Goal: Task Accomplishment & Management: Manage account settings

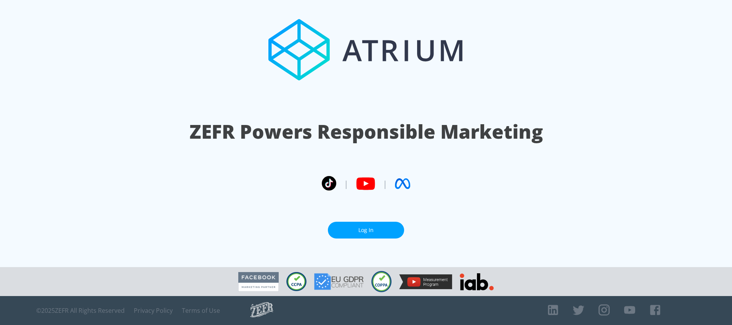
click at [392, 229] on link "Log In" at bounding box center [366, 230] width 76 height 17
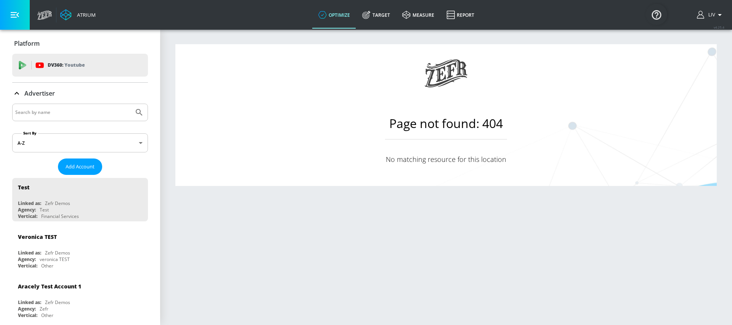
click at [112, 113] on input "Search by name" at bounding box center [72, 112] width 115 height 10
type input "mondelez"
click at [131, 104] on button "Submit Search" at bounding box center [139, 112] width 17 height 17
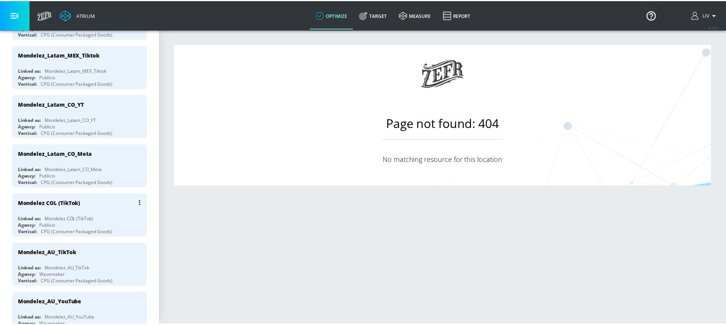
scroll to position [434, 0]
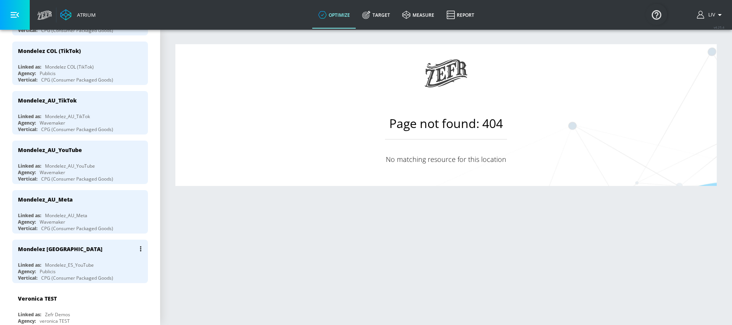
click at [95, 252] on div "Mondelez [GEOGRAPHIC_DATA]" at bounding box center [82, 249] width 128 height 18
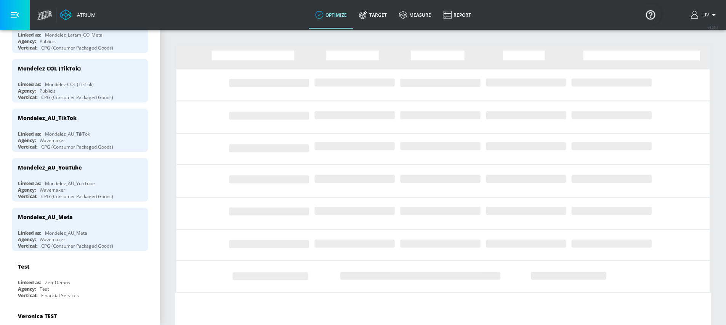
scroll to position [399, 0]
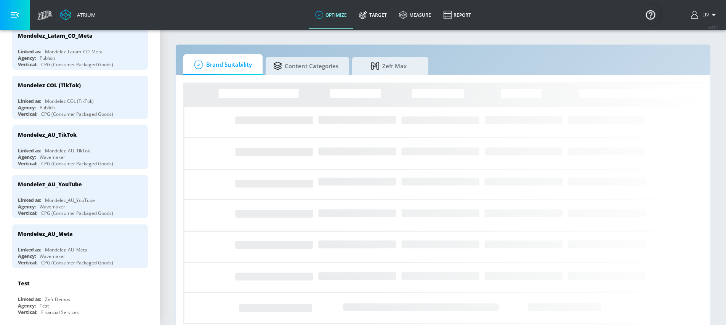
click at [328, 82] on div "Loading..." at bounding box center [443, 226] width 535 height 303
click at [330, 74] on link "Content Categories" at bounding box center [307, 64] width 83 height 21
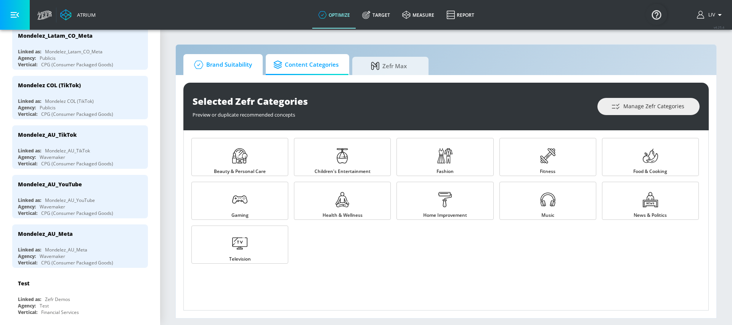
click at [244, 71] on span "Brand Suitability" at bounding box center [221, 65] width 61 height 18
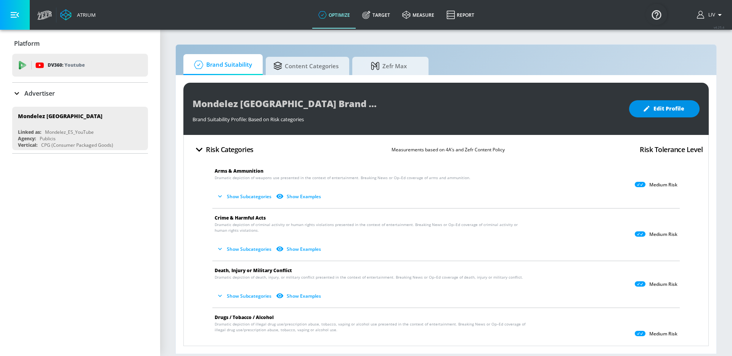
click at [677, 111] on span "Edit Profile" at bounding box center [664, 109] width 40 height 10
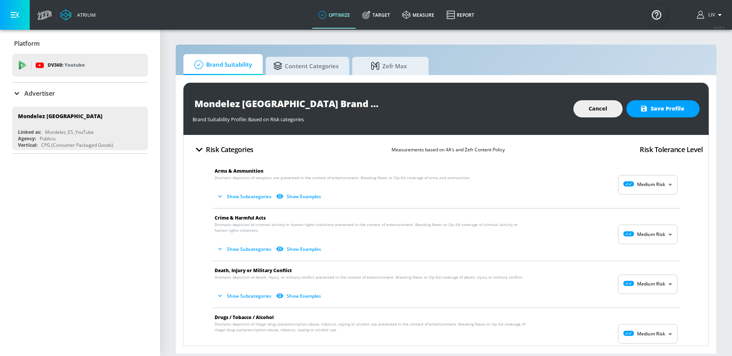
click at [650, 183] on body "Atrium optimize Target measure Report optimize Target measure Report v 4.25.4 L…" at bounding box center [366, 178] width 732 height 356
click at [649, 200] on p "No Risk" at bounding box center [657, 203] width 16 height 7
type input "MINIMAL"
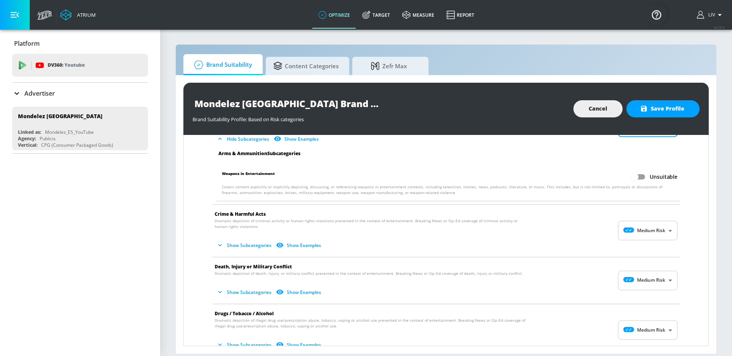
scroll to position [59, 0]
click at [649, 231] on body "Atrium optimize Target measure Report optimize Target measure Report v 4.25.4 L…" at bounding box center [366, 178] width 732 height 356
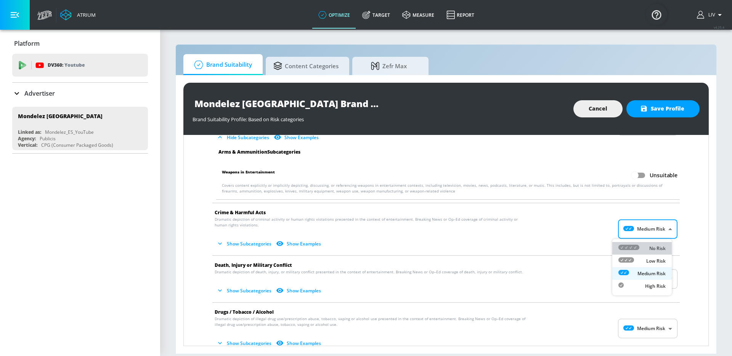
click at [641, 245] on div "No Risk" at bounding box center [641, 248] width 47 height 8
type input "MINIMAL"
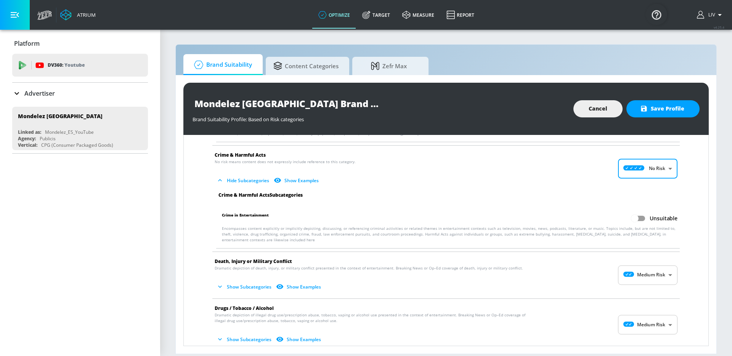
scroll to position [119, 0]
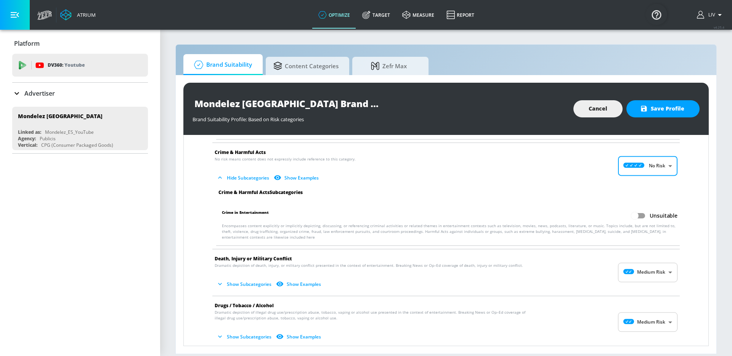
click at [638, 274] on body "Atrium optimize Target measure Report optimize Target measure Report v 4.25.4 L…" at bounding box center [366, 178] width 732 height 356
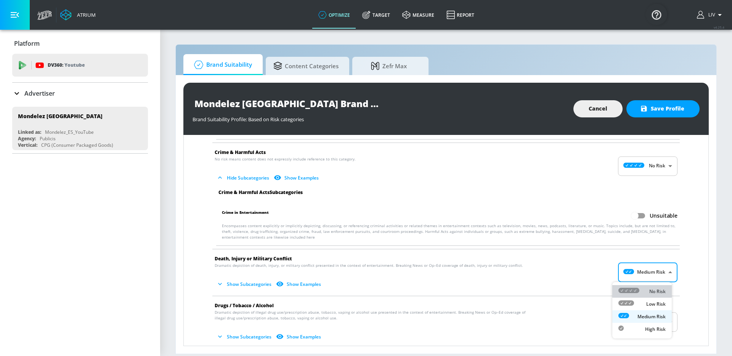
click at [637, 291] on icon at bounding box center [628, 290] width 21 height 5
type input "MINIMAL"
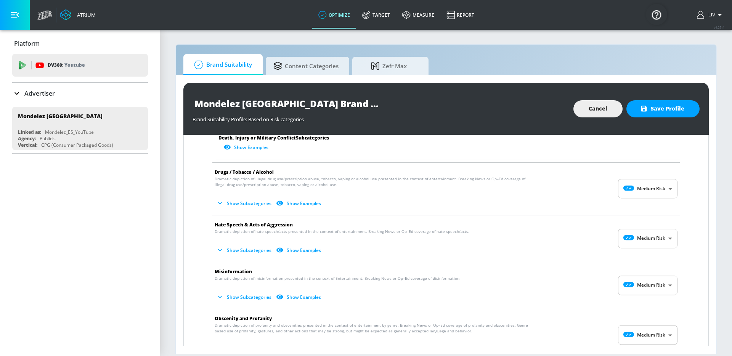
scroll to position [459, 0]
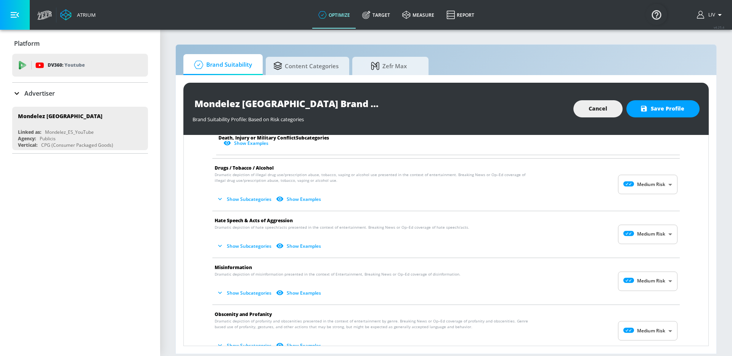
click at [647, 182] on body "Atrium optimize Target measure Report optimize Target measure Report v 4.25.4 L…" at bounding box center [366, 178] width 732 height 356
click at [649, 206] on p "No Risk" at bounding box center [657, 203] width 16 height 7
type input "MINIMAL"
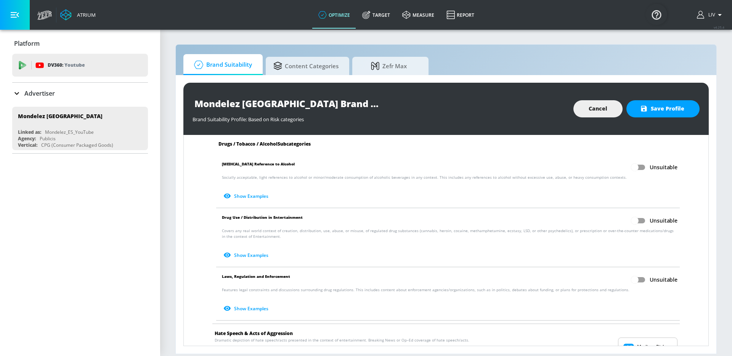
scroll to position [583, 0]
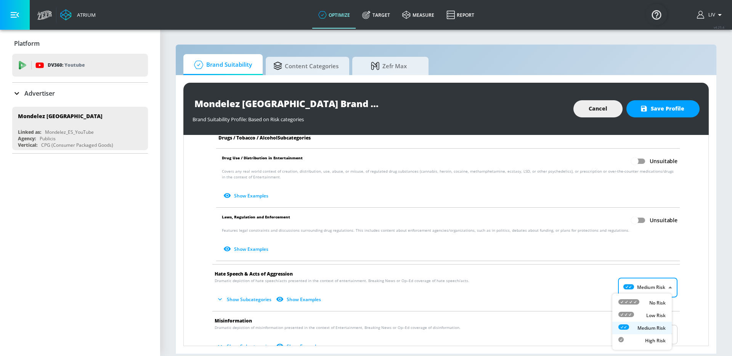
click at [652, 279] on body "Atrium optimize Target measure Report optimize Target measure Report v 4.25.4 L…" at bounding box center [366, 178] width 732 height 356
click at [643, 299] on div "No Risk" at bounding box center [641, 303] width 47 height 8
type input "MINIMAL"
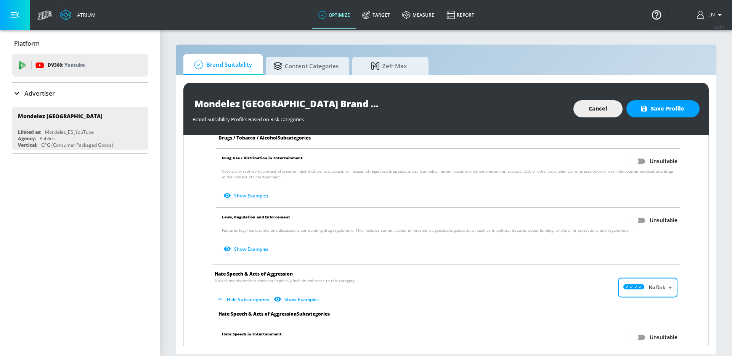
scroll to position [755, 0]
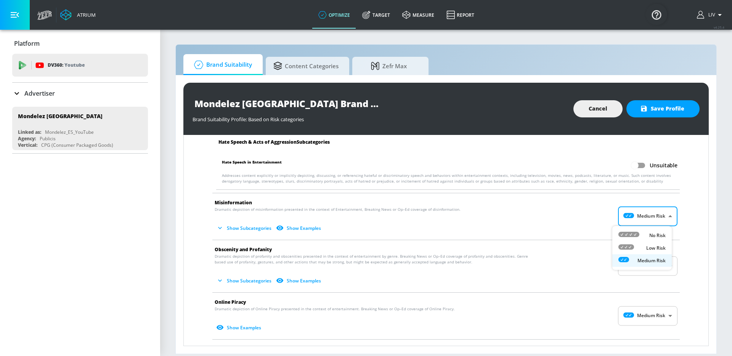
click at [651, 214] on body "Atrium optimize Target measure Report optimize Target measure Report v 4.25.4 L…" at bounding box center [366, 178] width 732 height 356
click at [646, 237] on div "No Risk" at bounding box center [641, 235] width 47 height 8
type input "MINIMAL"
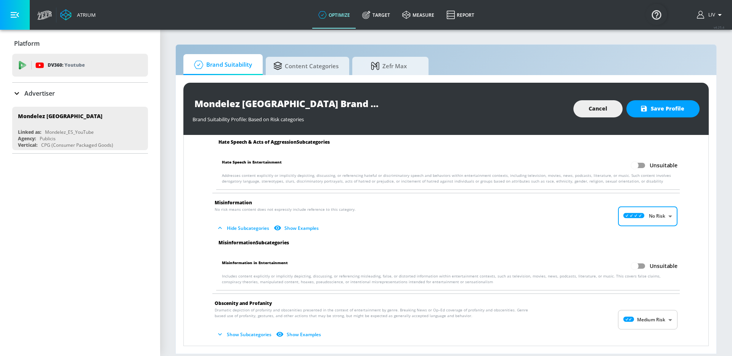
scroll to position [779, 0]
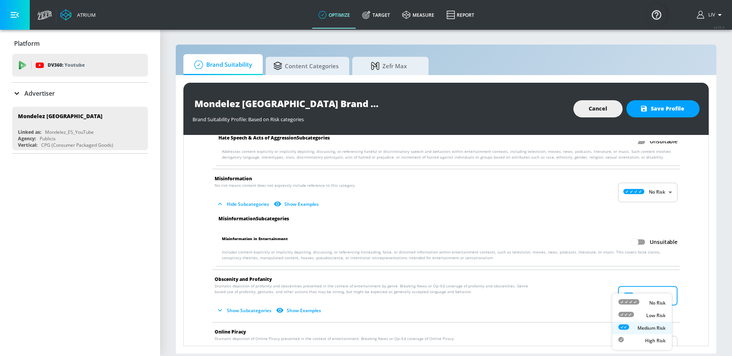
click at [637, 299] on body "Atrium optimize Target measure Report optimize Target measure Report v 4.25.4 L…" at bounding box center [366, 178] width 732 height 356
click at [643, 303] on div "No Risk" at bounding box center [641, 303] width 47 height 8
type input "MINIMAL"
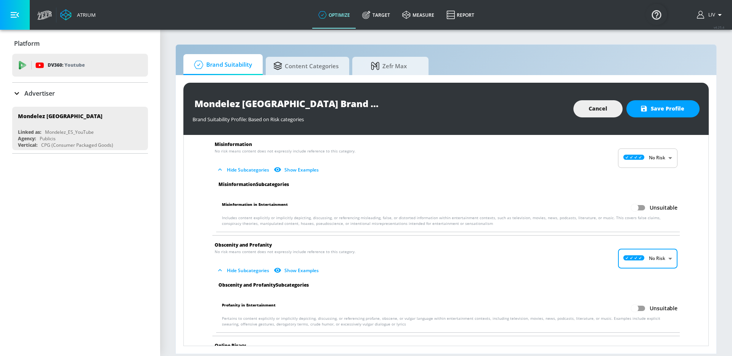
scroll to position [849, 0]
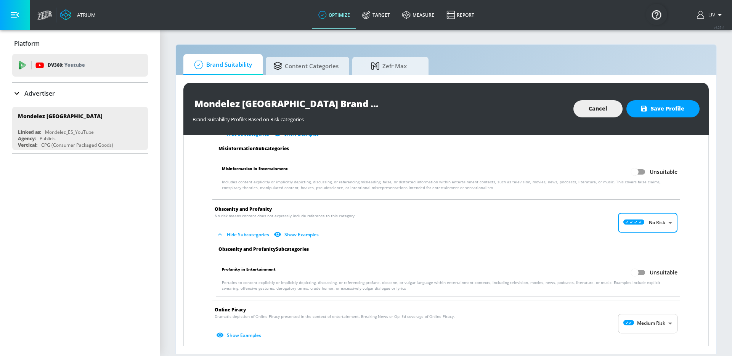
click at [652, 317] on body "Atrium optimize Target measure Report optimize Target measure Report v 4.25.4 L…" at bounding box center [366, 178] width 732 height 356
click at [645, 307] on li "No Risk" at bounding box center [641, 303] width 59 height 13
type input "MINIMAL"
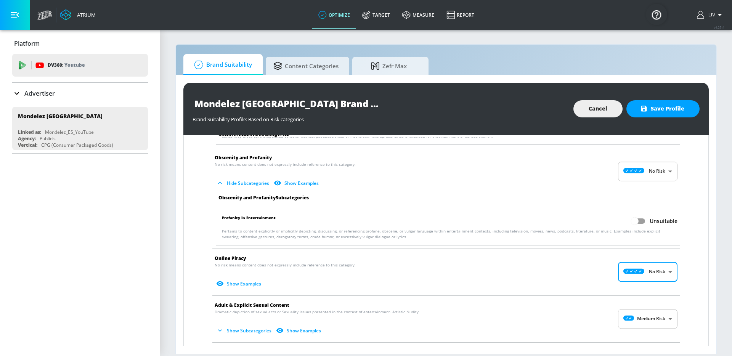
scroll to position [1012, 0]
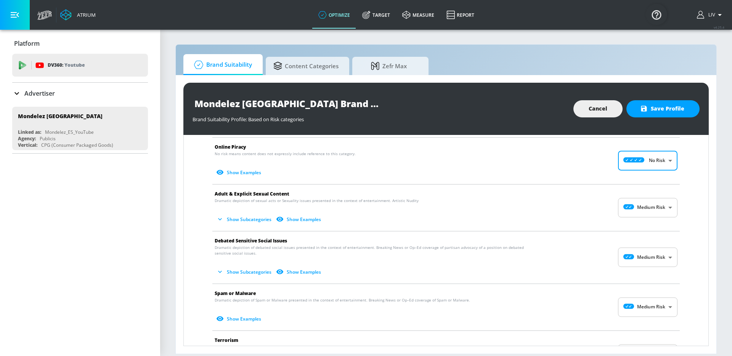
click at [643, 204] on body "Atrium optimize Target measure Report optimize Target measure Report v 4.25.4 L…" at bounding box center [366, 178] width 732 height 356
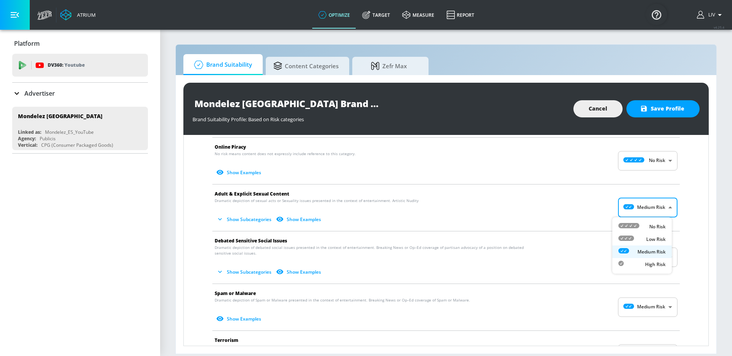
click at [647, 220] on li "No Risk" at bounding box center [641, 226] width 59 height 13
type input "MINIMAL"
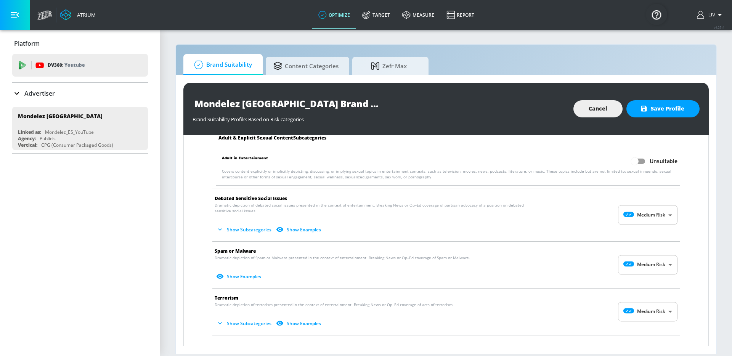
scroll to position [1158, 0]
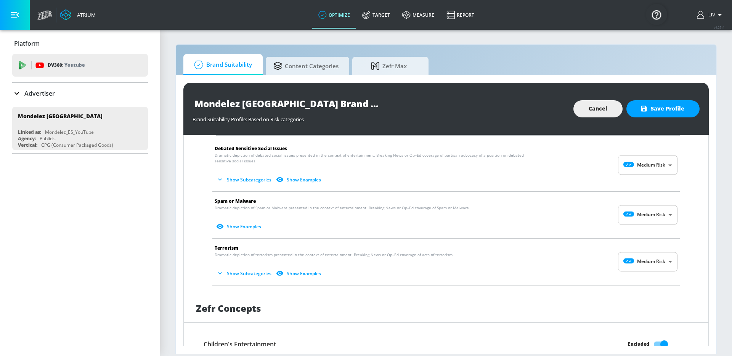
click at [645, 163] on body "Atrium optimize Target measure Report optimize Target measure Report v 4.25.4 L…" at bounding box center [366, 178] width 732 height 356
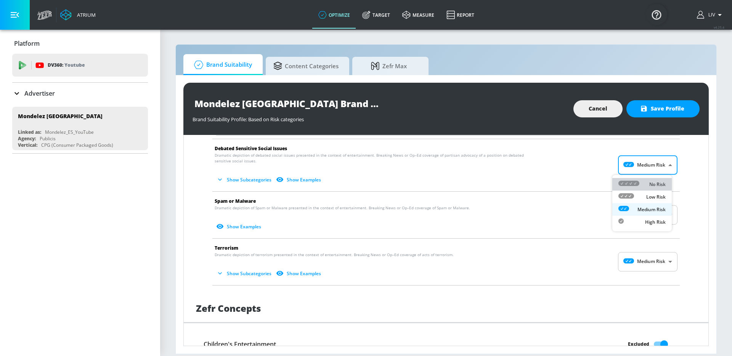
click at [651, 184] on p "No Risk" at bounding box center [657, 184] width 16 height 7
type input "MINIMAL"
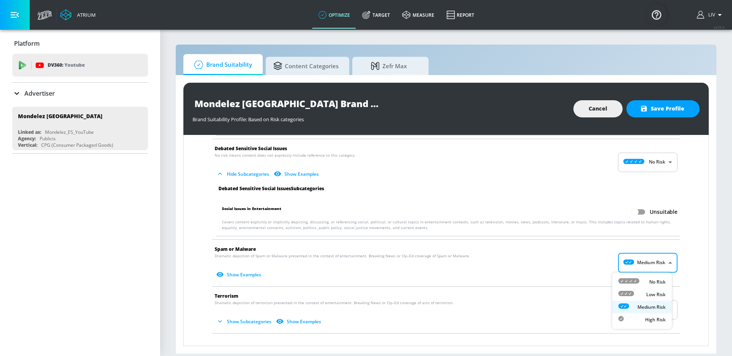
click at [651, 264] on body "Atrium optimize Target measure Report optimize Target measure Report v 4.25.4 L…" at bounding box center [366, 178] width 732 height 356
drag, startPoint x: 643, startPoint y: 282, endPoint x: 622, endPoint y: 277, distance: 21.9
click at [643, 282] on div "No Risk" at bounding box center [641, 282] width 47 height 8
type input "MINIMAL"
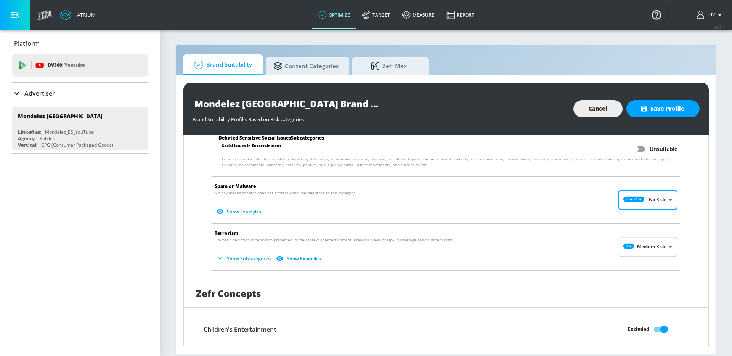
scroll to position [1225, 0]
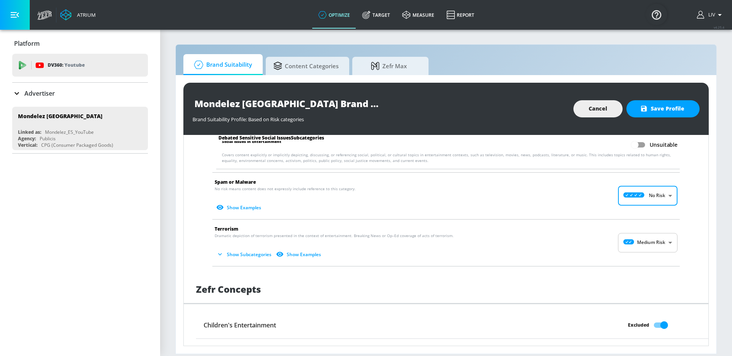
click at [635, 241] on body "Atrium optimize Target measure Report optimize Target measure Report v 4.25.4 L…" at bounding box center [366, 178] width 732 height 356
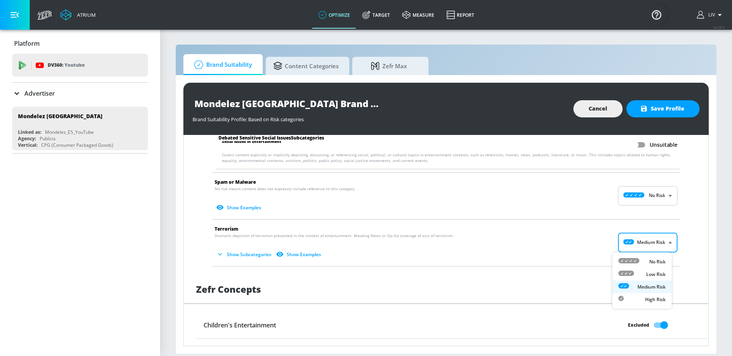
click at [643, 263] on div "No Risk" at bounding box center [641, 262] width 47 height 8
type input "MINIMAL"
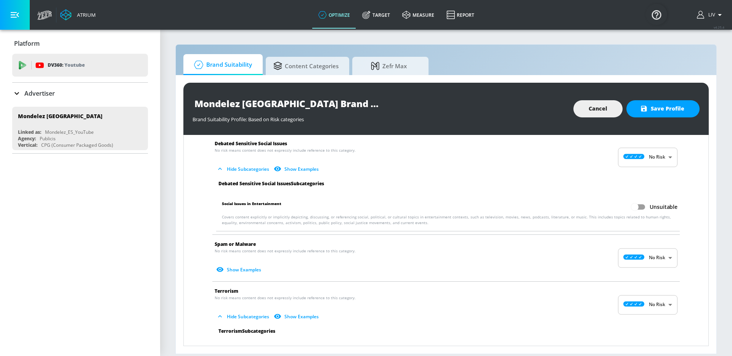
scroll to position [1406, 0]
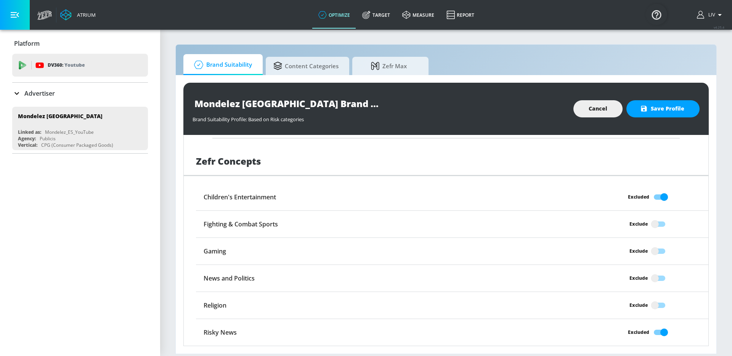
click at [649, 195] on input "Excluded" at bounding box center [663, 197] width 43 height 14
checkbox input "false"
click at [650, 337] on input "Excluded" at bounding box center [663, 332] width 43 height 14
checkbox input "false"
click at [654, 109] on span "Save Profile" at bounding box center [662, 109] width 43 height 10
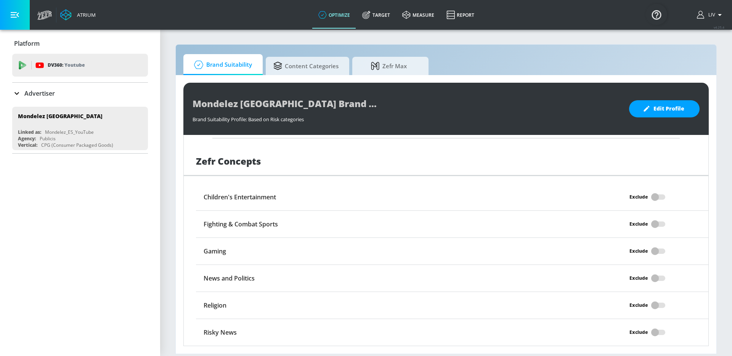
click at [56, 96] on div "Advertiser" at bounding box center [80, 93] width 136 height 9
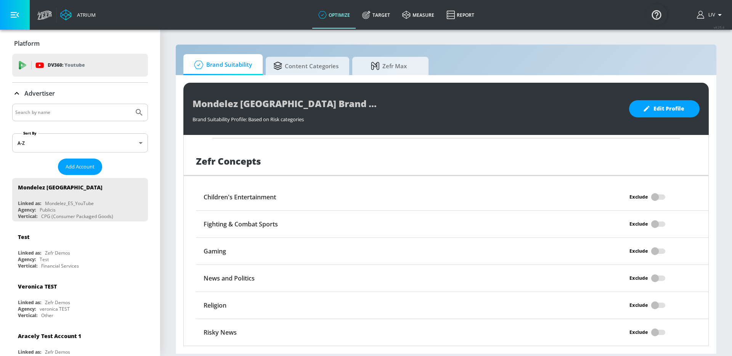
click at [85, 114] on input "Search by name" at bounding box center [72, 112] width 115 height 10
type input "mondelez"
click at [131, 104] on button "Submit Search" at bounding box center [139, 112] width 17 height 17
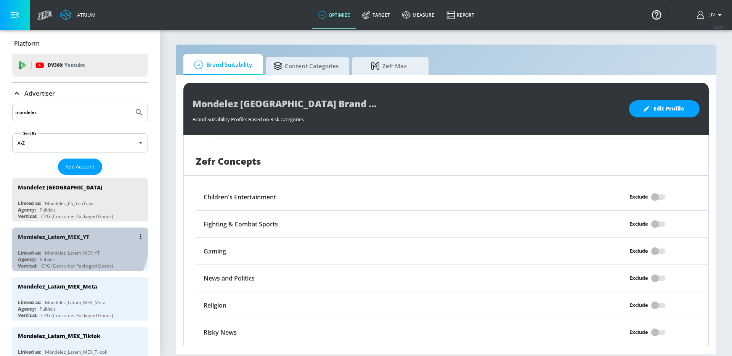
click at [75, 239] on div "Mondelez_Latam_MEX_YT" at bounding box center [53, 236] width 71 height 7
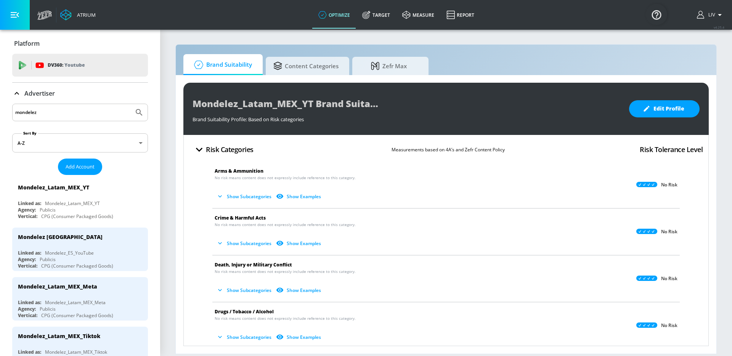
scroll to position [2, 0]
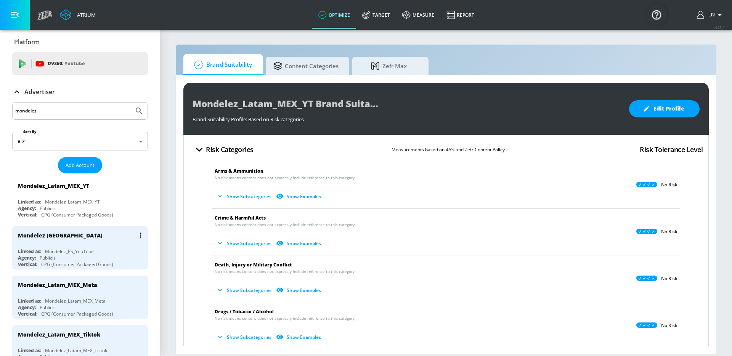
click at [78, 238] on div "Mondelez [GEOGRAPHIC_DATA]" at bounding box center [82, 235] width 128 height 18
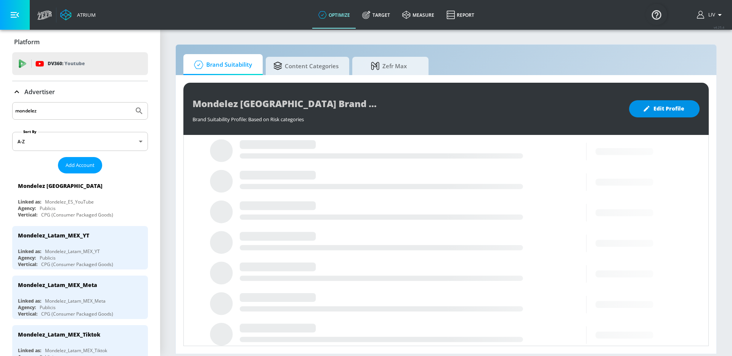
click at [669, 103] on button "Edit Profile" at bounding box center [664, 108] width 71 height 17
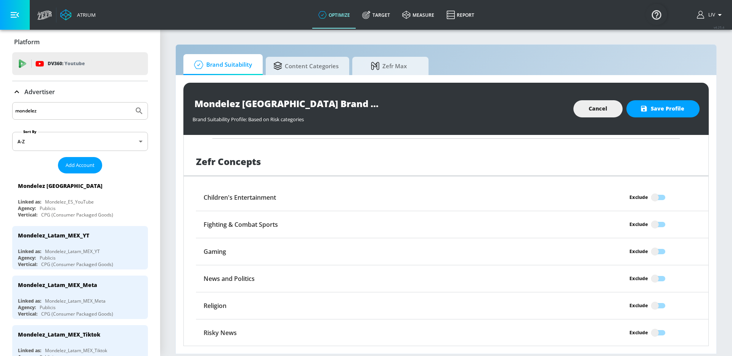
scroll to position [586, 0]
click at [661, 195] on input "Exclude" at bounding box center [654, 197] width 43 height 14
checkbox input "true"
click at [656, 275] on input "Exclude" at bounding box center [654, 278] width 43 height 14
checkbox input "true"
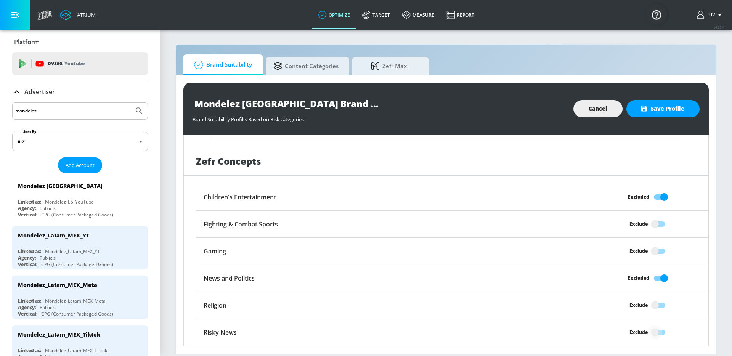
click at [651, 330] on input "Exclude" at bounding box center [654, 332] width 43 height 14
checkbox input "true"
click at [677, 112] on span "Save Profile" at bounding box center [662, 109] width 43 height 10
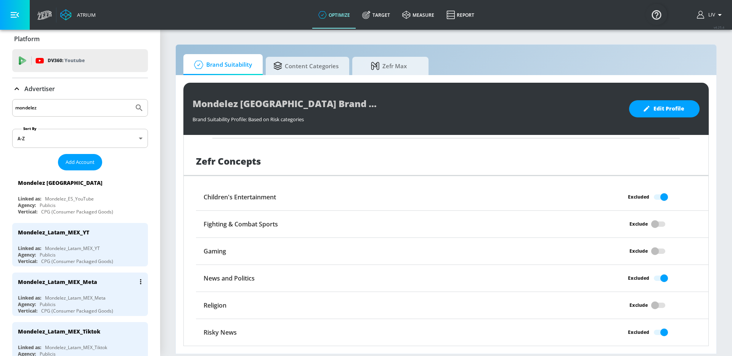
scroll to position [10, 0]
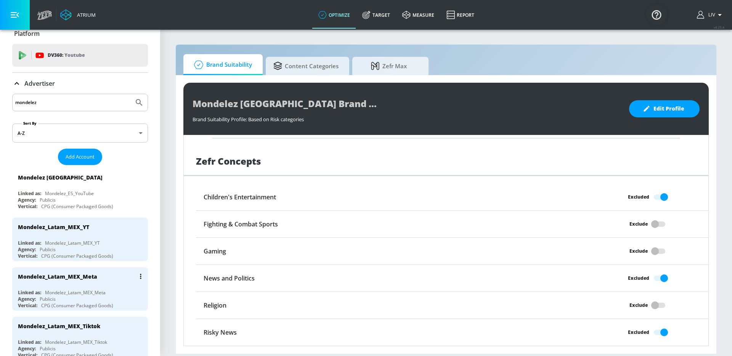
click at [103, 280] on div "Mondelez_Latam_MEX_Meta" at bounding box center [82, 276] width 128 height 18
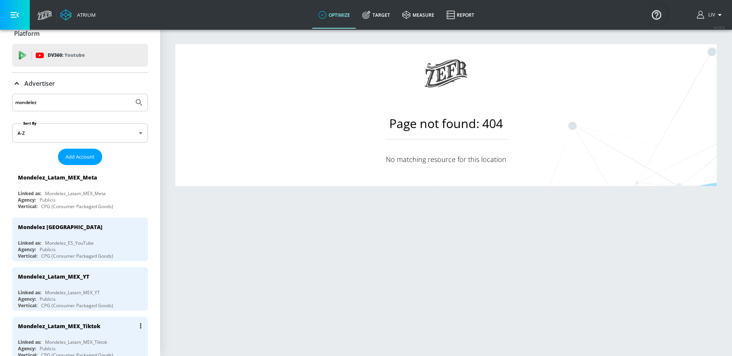
click at [106, 325] on div "Mondelez_Latam_MEX_Tiktok" at bounding box center [82, 326] width 128 height 18
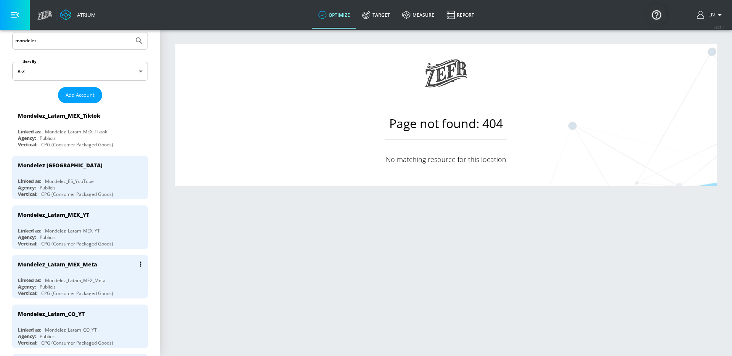
scroll to position [109, 0]
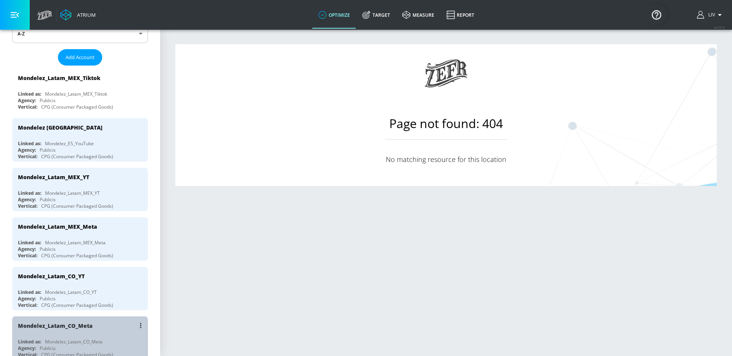
click at [104, 335] on div "Mondelez_Latam_CO_Meta Linked as: Mondelez_Latam_CO_Meta Agency: Publicis Verti…" at bounding box center [80, 337] width 136 height 43
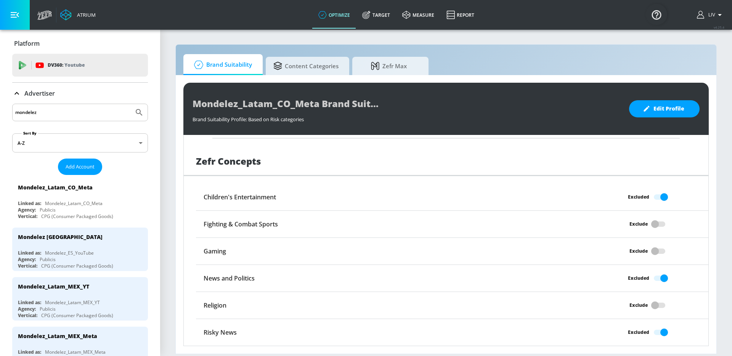
click at [82, 112] on input "mondelez" at bounding box center [72, 112] width 115 height 10
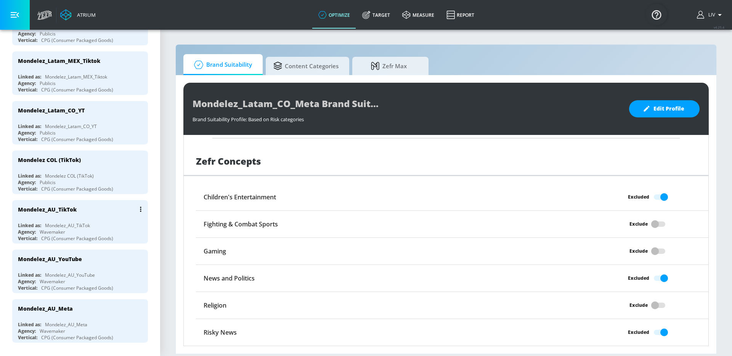
scroll to position [325, 0]
click at [117, 215] on div "Mondelez_AU_TikTok" at bounding box center [82, 209] width 128 height 18
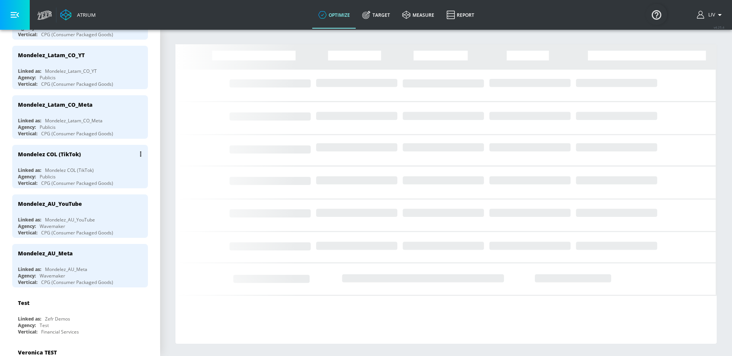
scroll to position [380, 0]
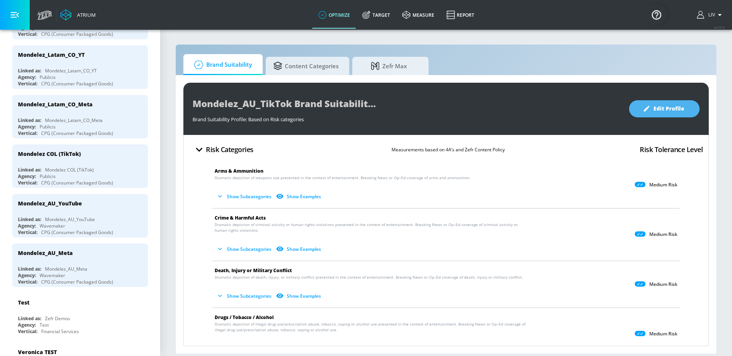
click at [677, 103] on button "Edit Profile" at bounding box center [664, 108] width 71 height 17
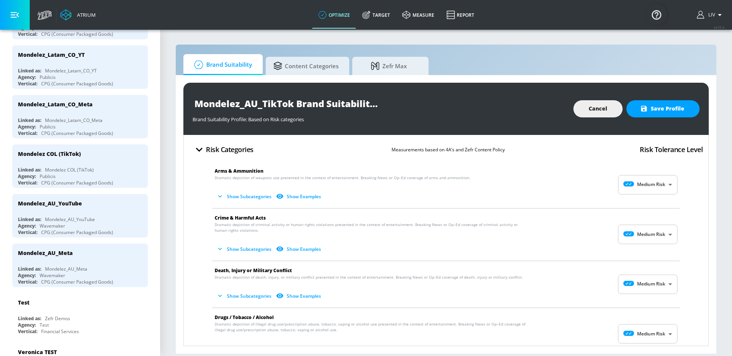
click at [663, 189] on body "Atrium optimize Target measure Report optimize Target measure Report v 4.25.4 L…" at bounding box center [366, 178] width 732 height 356
click at [662, 204] on p "No Risk" at bounding box center [657, 203] width 16 height 7
type input "MINIMAL"
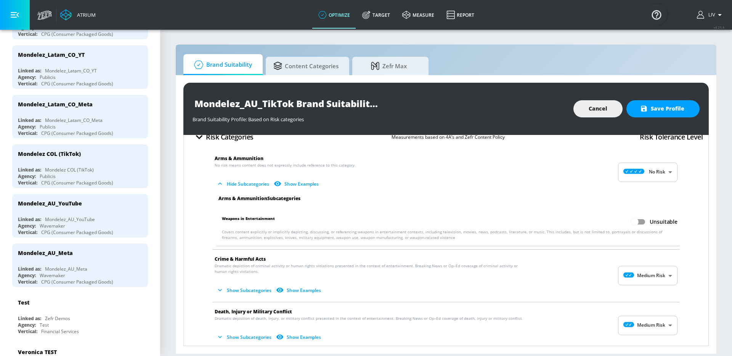
scroll to position [61, 0]
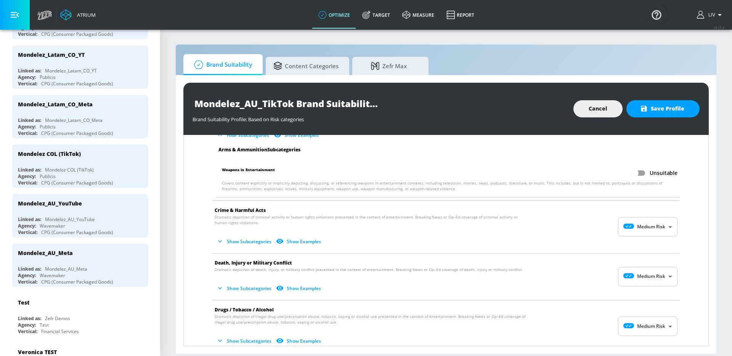
click at [655, 222] on body "Atrium optimize Target measure Report optimize Target measure Report v 4.25.4 L…" at bounding box center [366, 178] width 732 height 356
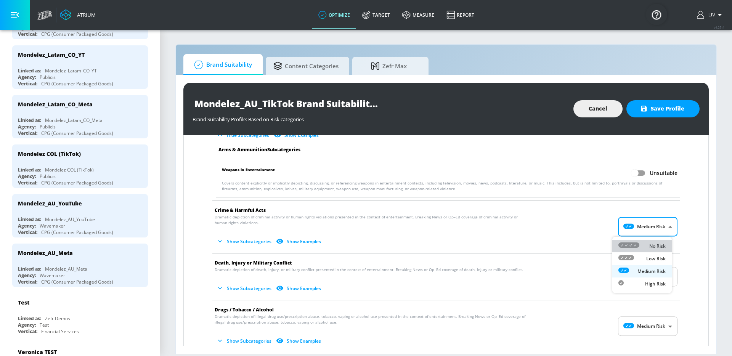
click at [660, 244] on p "No Risk" at bounding box center [657, 246] width 16 height 7
type input "MINIMAL"
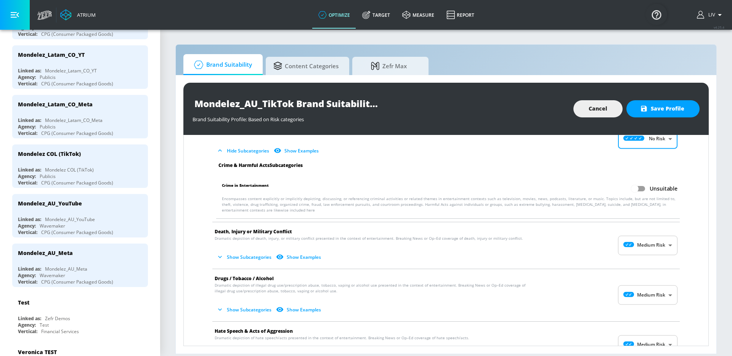
scroll to position [139, 0]
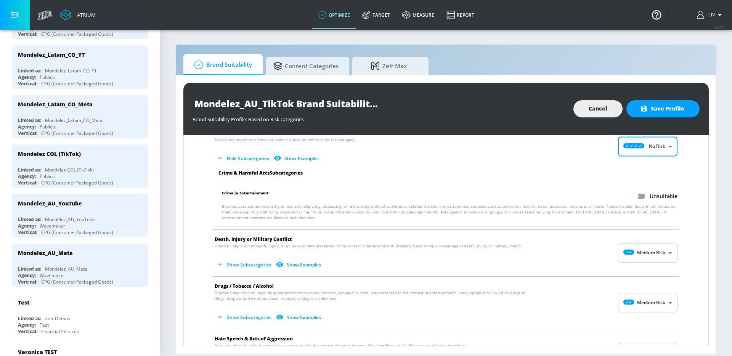
click at [652, 253] on body "Atrium optimize Target measure Report optimize Target measure Report v 4.25.4 L…" at bounding box center [366, 178] width 732 height 356
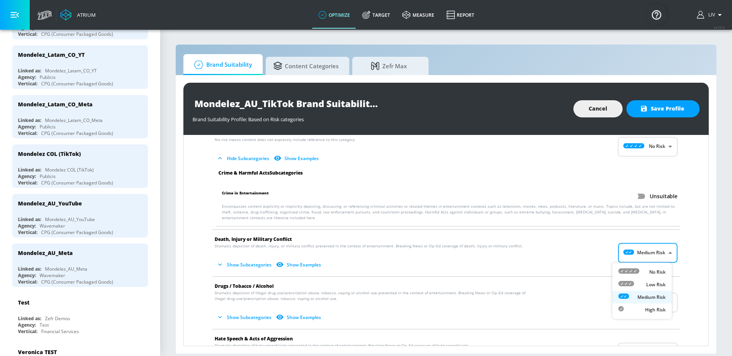
click at [651, 269] on p "No Risk" at bounding box center [657, 272] width 16 height 7
type input "MINIMAL"
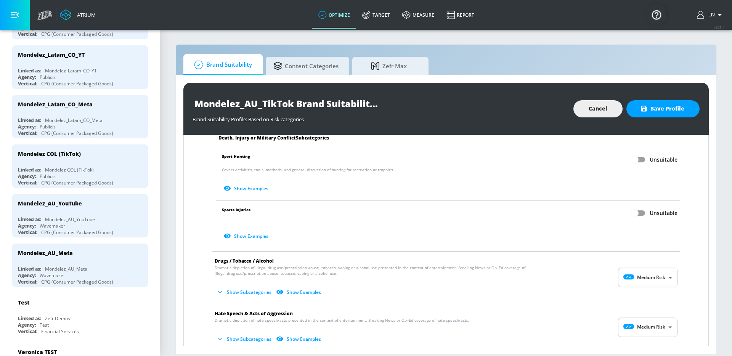
scroll to position [411, 0]
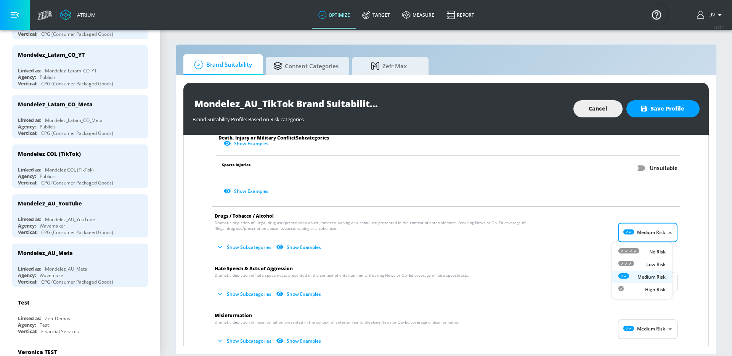
click at [662, 226] on body "Atrium optimize Target measure Report optimize Target measure Report v 4.25.4 L…" at bounding box center [366, 178] width 732 height 356
click at [658, 252] on p "No Risk" at bounding box center [657, 252] width 16 height 7
type input "MINIMAL"
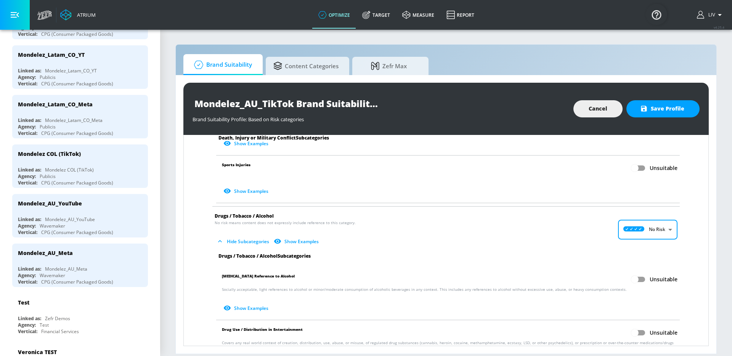
click at [673, 248] on li "Drugs / Tobacco / Alcohol No risk means content does not expressly include refe…" at bounding box center [445, 230] width 475 height 46
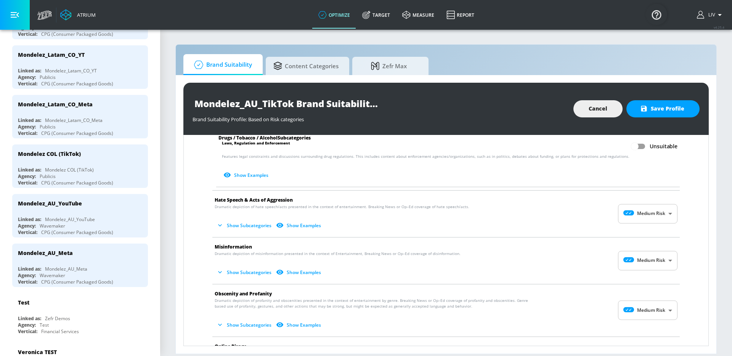
scroll to position [657, 0]
click at [656, 217] on body "Atrium optimize Target measure Report optimize Target measure Report v 4.25.4 L…" at bounding box center [366, 178] width 732 height 356
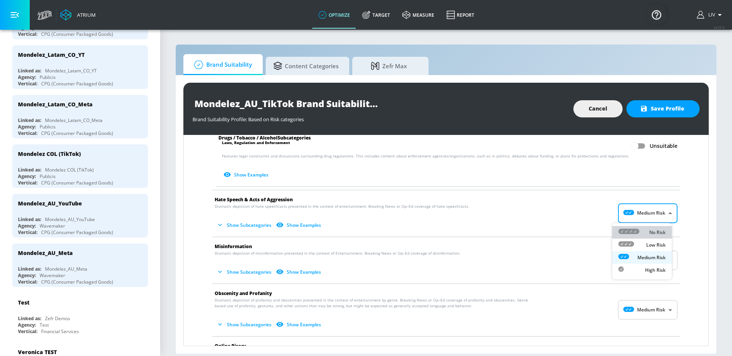
click at [656, 232] on p "No Risk" at bounding box center [657, 232] width 16 height 7
type input "MINIMAL"
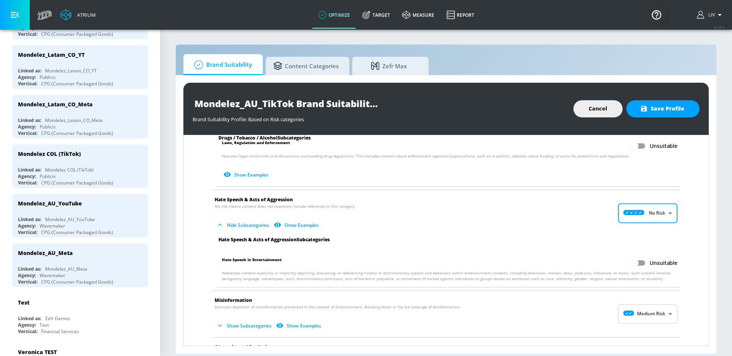
click at [690, 249] on div "Arms & Ammunition No risk means content does not expressly include reference to…" at bounding box center [445, 67] width 513 height 1132
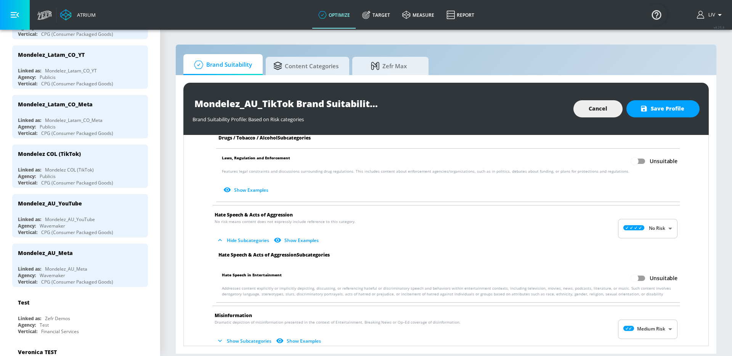
scroll to position [773, 0]
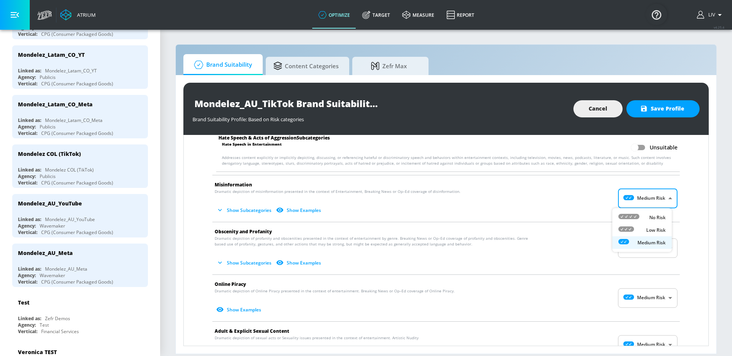
click at [657, 202] on body "Atrium optimize Target measure Report optimize Target measure Report v 4.25.4 L…" at bounding box center [366, 178] width 732 height 356
click at [656, 215] on p "No Risk" at bounding box center [657, 217] width 16 height 7
type input "MINIMAL"
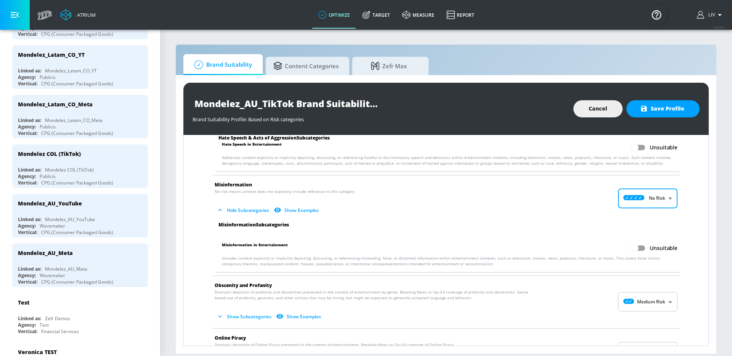
click at [677, 232] on ul "Misinformation Subcategories Misinformation in Entertainment Unsuitable Include…" at bounding box center [445, 249] width 475 height 54
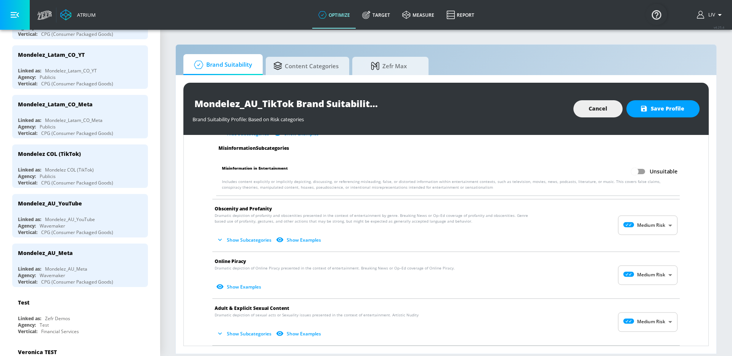
scroll to position [850, 0]
click at [667, 231] on body "Atrium optimize Target measure Report optimize Target measure Report v 4.25.4 L…" at bounding box center [366, 178] width 732 height 356
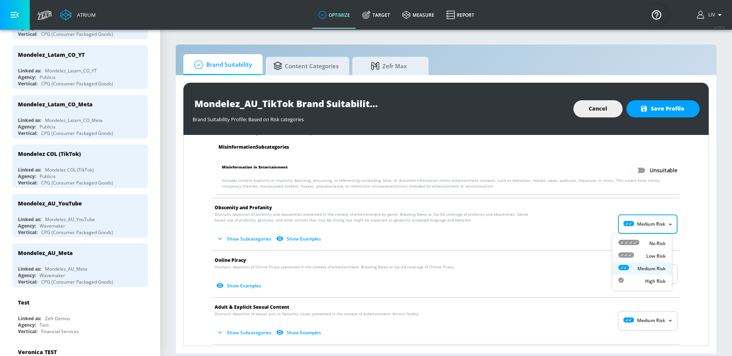
click at [667, 239] on li "No Risk" at bounding box center [641, 243] width 59 height 13
type input "MINIMAL"
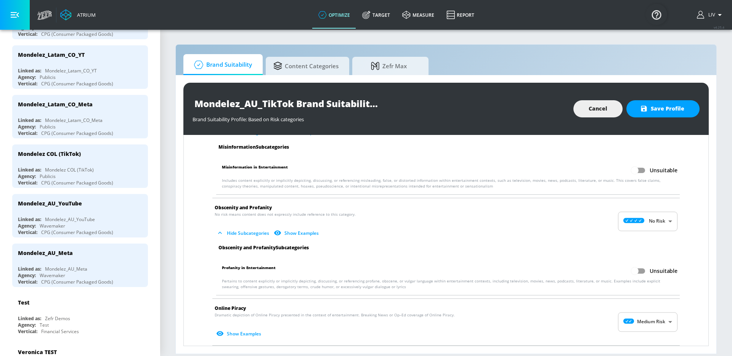
click at [672, 242] on li "Obscenity and Profanity No risk means content does not expressly include refere…" at bounding box center [445, 221] width 475 height 46
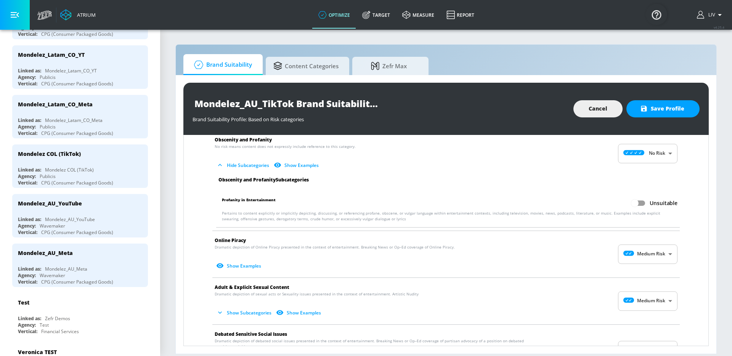
scroll to position [919, 0]
click at [654, 255] on body "Atrium optimize Target measure Report optimize Target measure Report v 4.25.4 L…" at bounding box center [366, 178] width 732 height 356
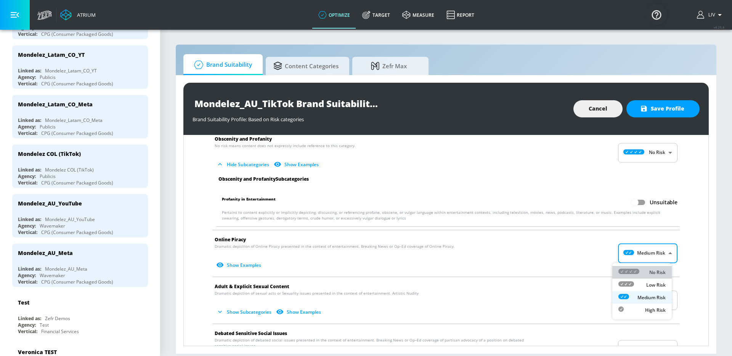
click at [655, 267] on li "No Risk" at bounding box center [641, 272] width 59 height 13
type input "MINIMAL"
click at [677, 263] on li "Online Piracy No risk means content does not expressly include reference to thi…" at bounding box center [445, 253] width 475 height 46
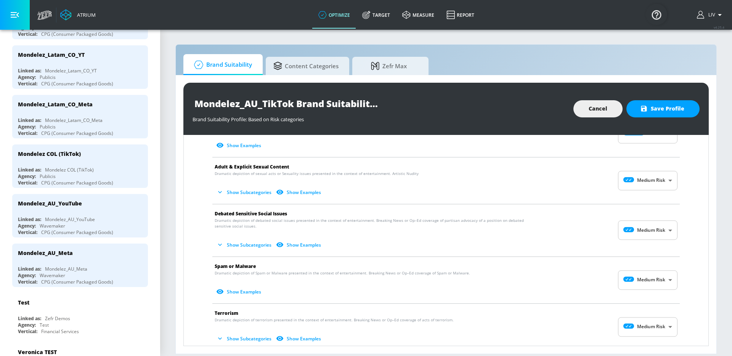
scroll to position [1039, 0]
click at [660, 190] on li "Adult & Explicit Sexual Content Dramatic depiction of sexual acts or Sexuality …" at bounding box center [445, 180] width 475 height 46
click at [664, 187] on body "Atrium optimize Target measure Report optimize Target measure Report v 4.25.4 L…" at bounding box center [366, 178] width 732 height 356
click at [663, 204] on li "No Risk" at bounding box center [641, 199] width 59 height 13
type input "MINIMAL"
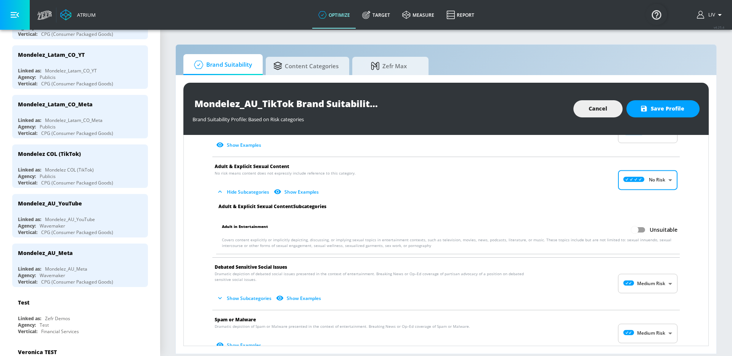
click at [673, 231] on li "Adult in Entertainment Unsuitable Covers content explicitly or implicitly depic…" at bounding box center [447, 235] width 471 height 37
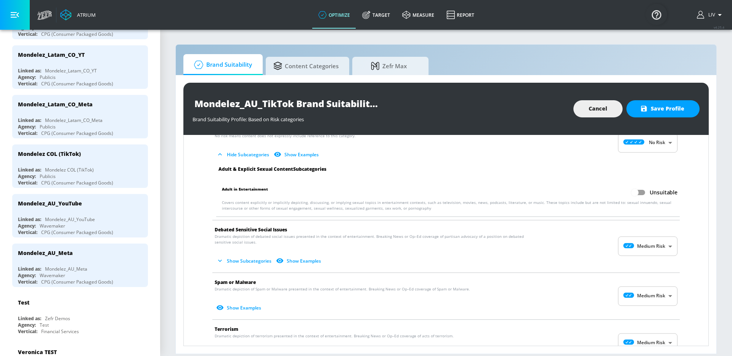
scroll to position [1085, 0]
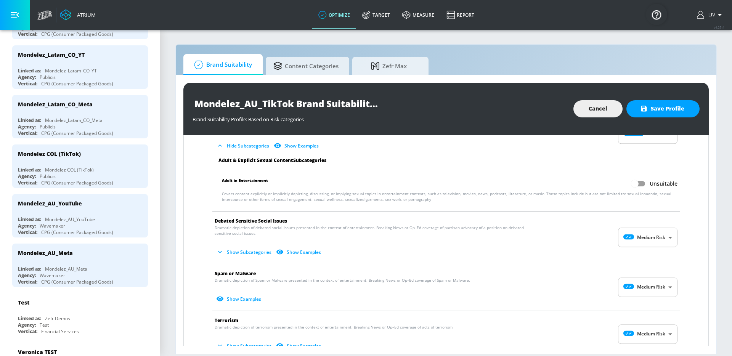
click at [663, 246] on body "Atrium optimize Target measure Report optimize Target measure Report v 4.25.4 L…" at bounding box center [366, 178] width 732 height 356
click at [665, 252] on li "No Risk" at bounding box center [641, 256] width 59 height 13
type input "MINIMAL"
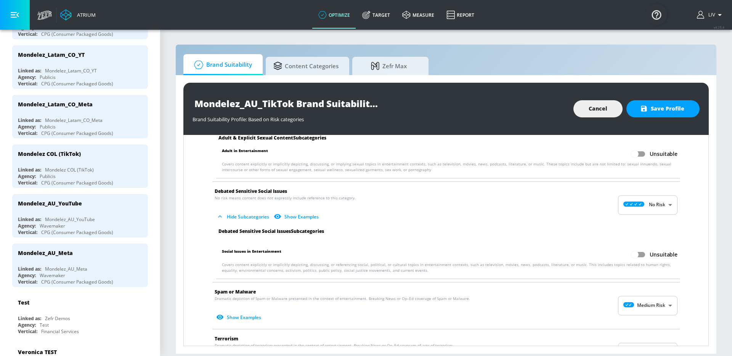
scroll to position [1147, 0]
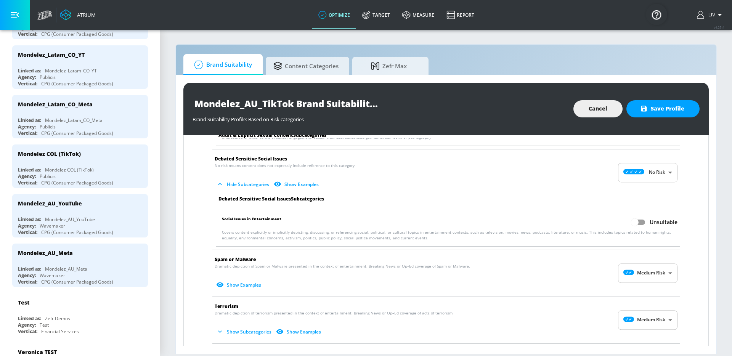
click at [646, 273] on body "Atrium optimize Target measure Report optimize Target measure Report v 4.25.4 L…" at bounding box center [366, 178] width 732 height 356
click at [646, 288] on div "No Risk" at bounding box center [641, 292] width 47 height 8
type input "MINIMAL"
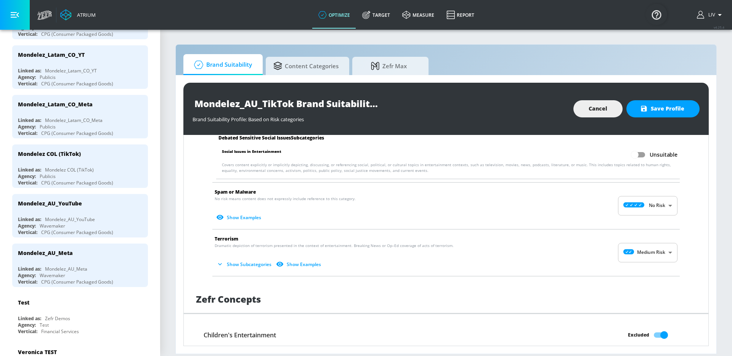
click at [661, 253] on body "Atrium optimize Target measure Report optimize Target measure Report v 4.25.4 L…" at bounding box center [366, 178] width 732 height 356
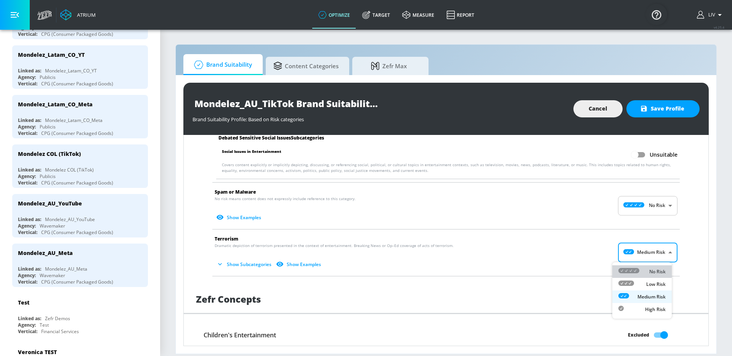
click at [659, 273] on p "No Risk" at bounding box center [657, 271] width 16 height 7
type input "MINIMAL"
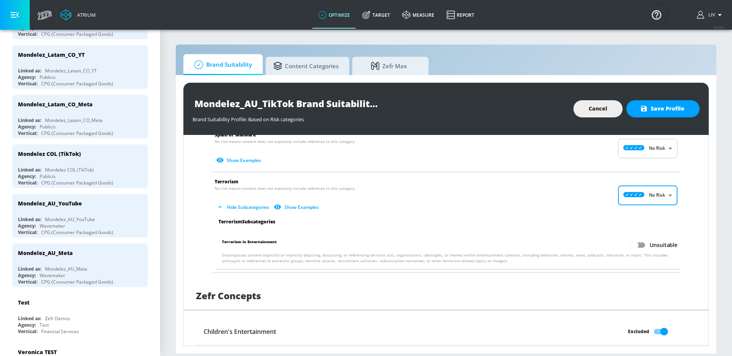
click at [677, 248] on li "Terrorism in Entertainment Unsuitable Encompasses content explicitly or implici…" at bounding box center [447, 250] width 471 height 37
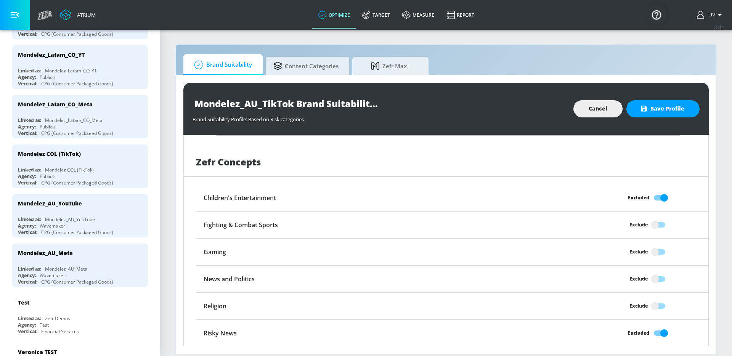
scroll to position [1406, 0]
click at [650, 279] on input "Exclude" at bounding box center [654, 278] width 43 height 14
checkbox input "true"
click at [661, 110] on span "Save Profile" at bounding box center [662, 109] width 43 height 10
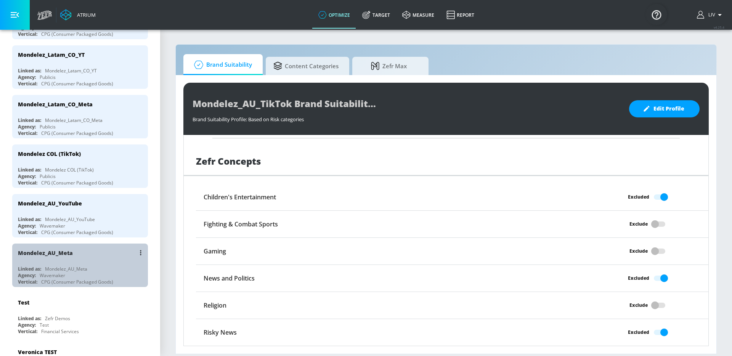
click at [96, 259] on div "Mondelez_AU_Meta" at bounding box center [82, 253] width 128 height 18
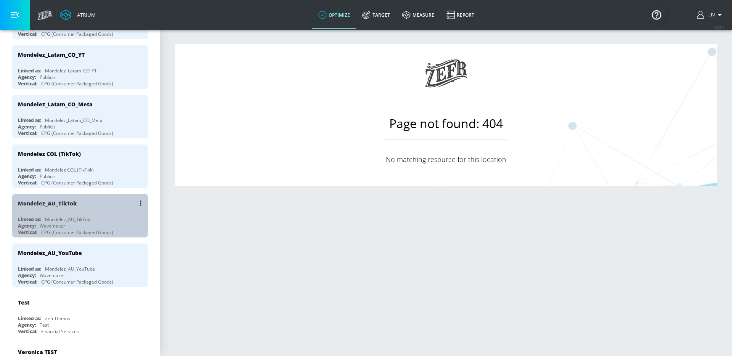
click at [117, 205] on div "Mondelez_AU_TikTok" at bounding box center [82, 203] width 128 height 18
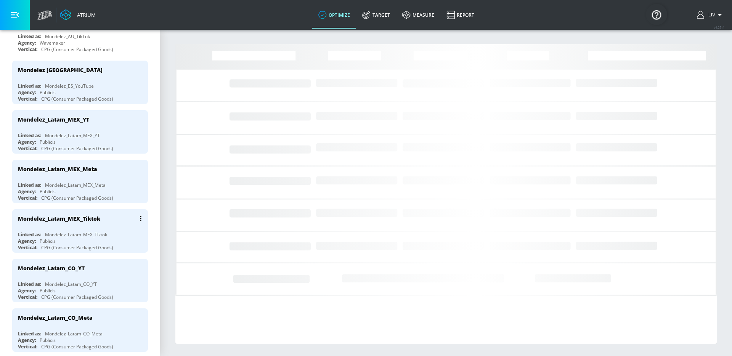
scroll to position [112, 0]
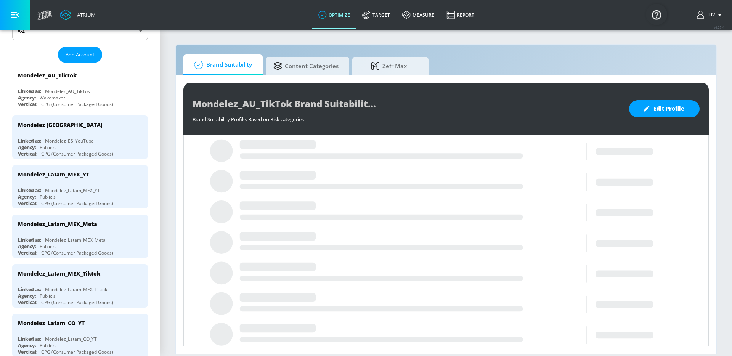
click at [656, 95] on div "Mondelez_AU_TikTok Brand Suitability Profile Brand Suitability Profile: Based o…" at bounding box center [445, 109] width 525 height 52
click at [656, 99] on div "Mondelez_AU_TikTok Brand Suitability Profile Brand Suitability Profile: Based o…" at bounding box center [445, 109] width 525 height 52
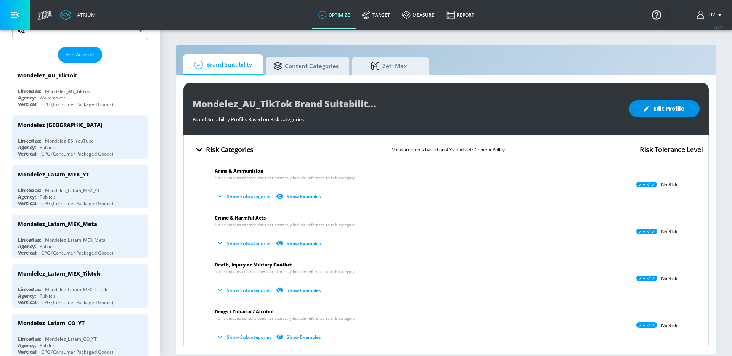
click at [658, 105] on span "Edit Profile" at bounding box center [664, 109] width 40 height 10
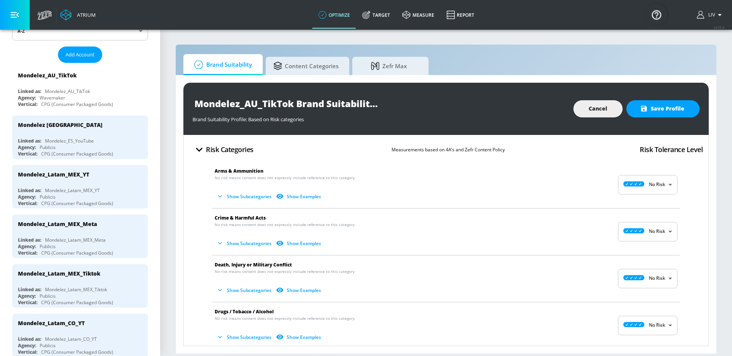
click at [664, 182] on body "Atrium optimize Target measure Report optimize Target measure Report v 4.25.4 L…" at bounding box center [366, 178] width 732 height 356
click at [704, 189] on div at bounding box center [366, 178] width 732 height 356
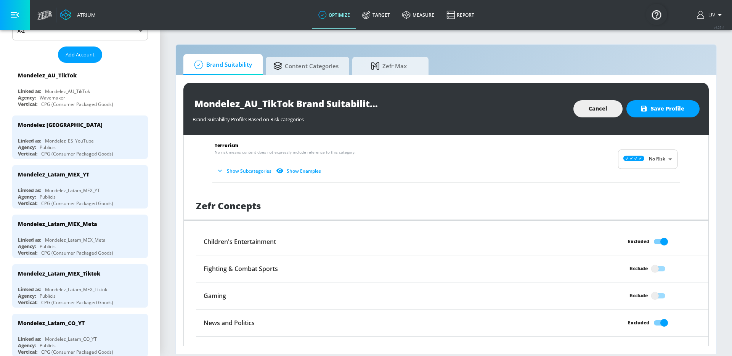
scroll to position [586, 0]
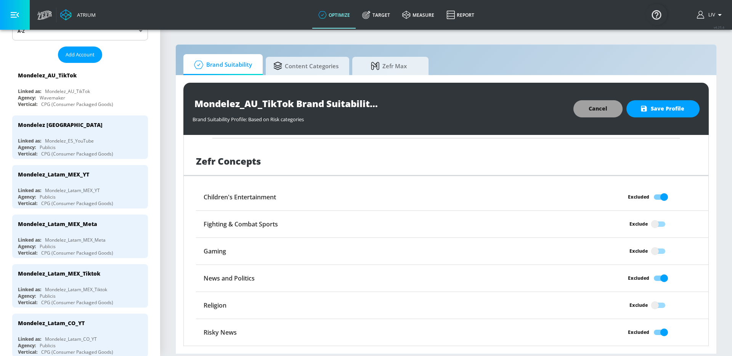
click at [604, 112] on span "Cancel" at bounding box center [597, 109] width 19 height 10
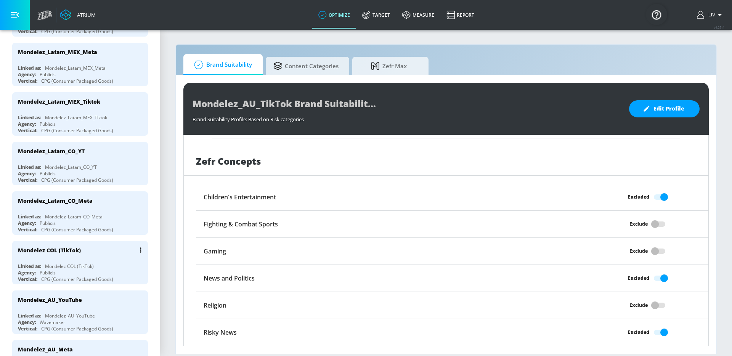
scroll to position [329, 0]
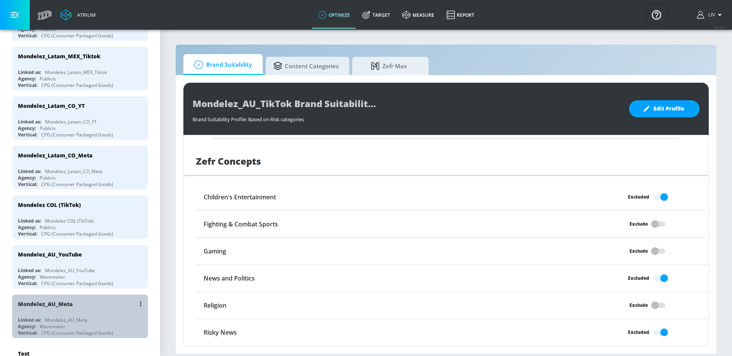
click at [116, 302] on div "Mondelez_AU_Meta" at bounding box center [82, 304] width 128 height 18
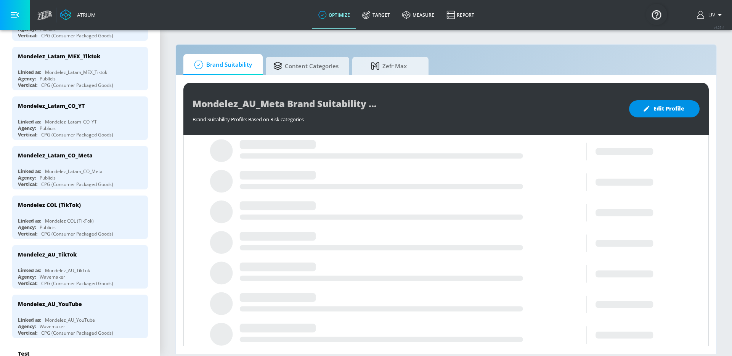
click at [662, 113] on span "Edit Profile" at bounding box center [664, 109] width 40 height 10
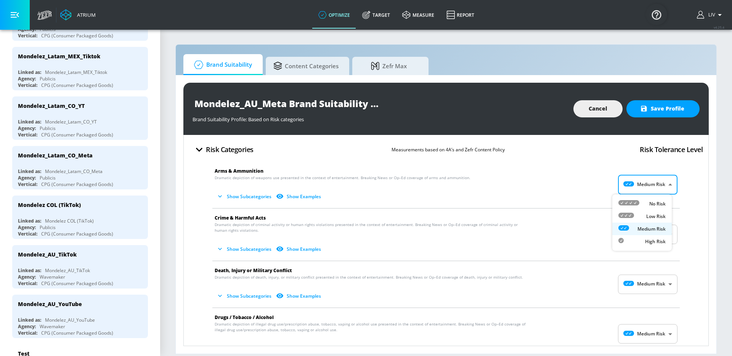
click at [650, 177] on body "Atrium optimize Target measure Report optimize Target measure Report v 4.25.4 L…" at bounding box center [366, 178] width 732 height 356
click at [655, 202] on p "No Risk" at bounding box center [657, 203] width 16 height 7
type input "MINIMAL"
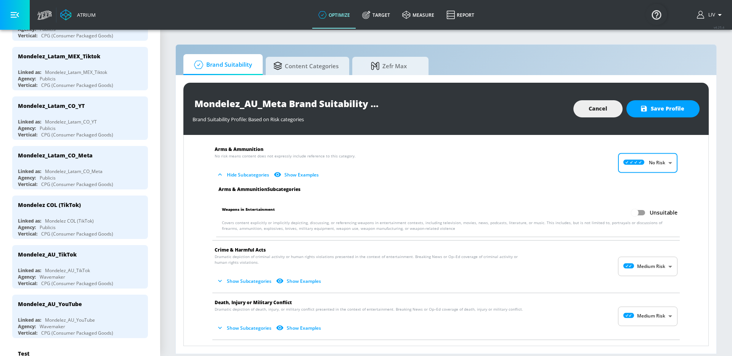
scroll to position [62, 0]
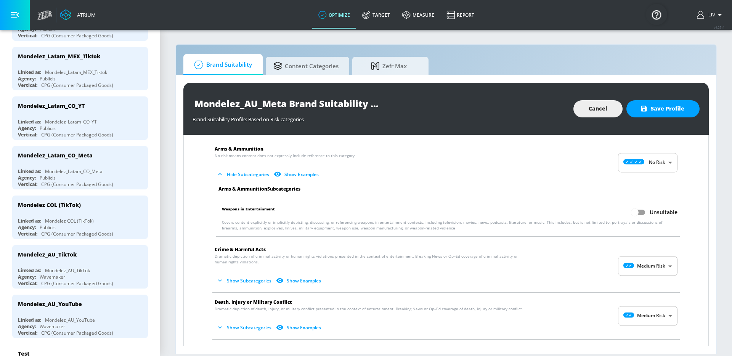
scroll to position [71, 0]
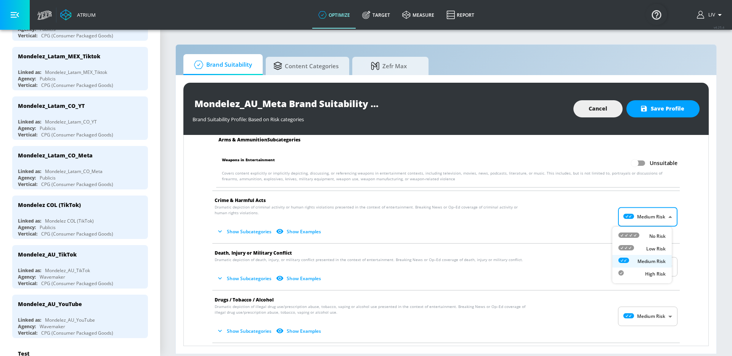
click at [637, 215] on body "Atrium optimize Target measure Report optimize Target measure Report v 4.25.4 L…" at bounding box center [366, 178] width 732 height 356
click at [654, 237] on p "No Risk" at bounding box center [657, 236] width 16 height 7
type input "MINIMAL"
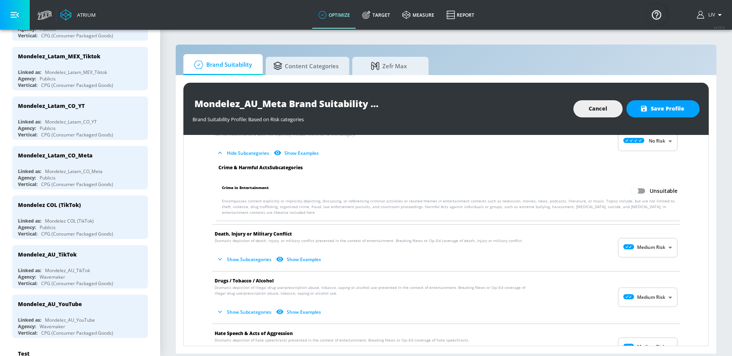
scroll to position [175, 0]
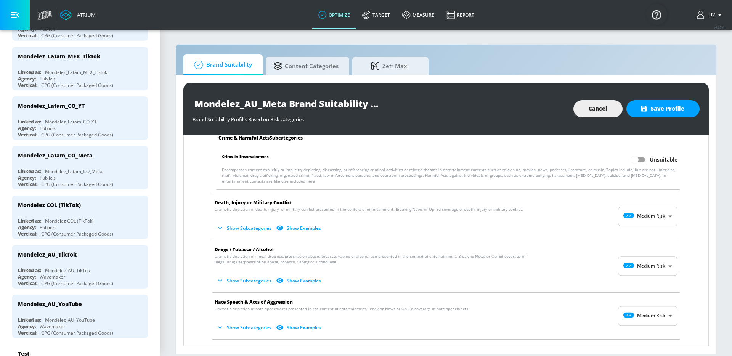
click at [659, 207] on body "Atrium optimize Target measure Report optimize Target measure Report v 4.25.4 L…" at bounding box center [366, 178] width 732 height 356
click at [656, 230] on li "No Risk" at bounding box center [641, 235] width 59 height 13
type input "MINIMAL"
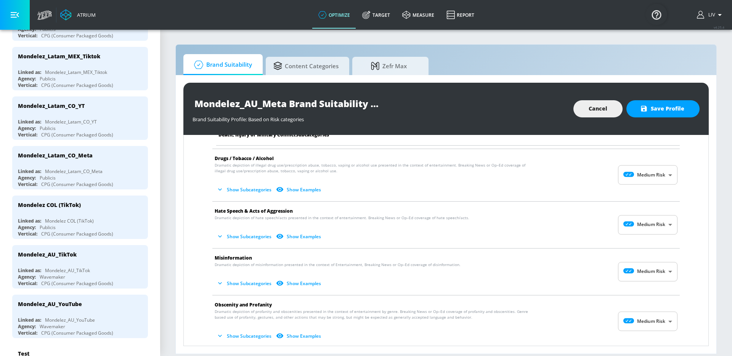
scroll to position [467, 0]
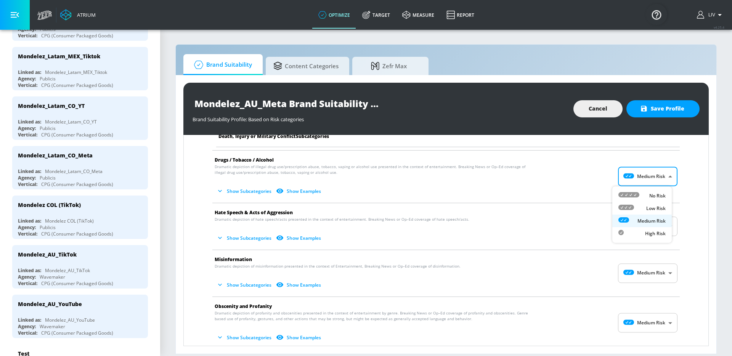
click at [627, 170] on body "Atrium optimize Target measure Report optimize Target measure Report v 4.25.4 L…" at bounding box center [366, 178] width 732 height 356
click at [638, 195] on icon at bounding box center [628, 194] width 21 height 5
type input "MINIMAL"
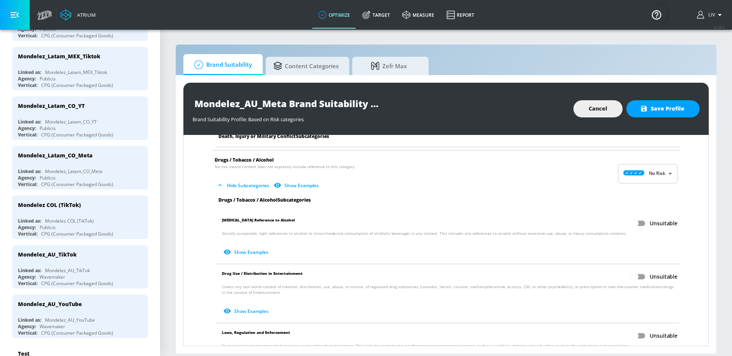
click at [679, 208] on div "Arms & Ammunition No risk means content does not expressly include reference to…" at bounding box center [445, 230] width 513 height 1078
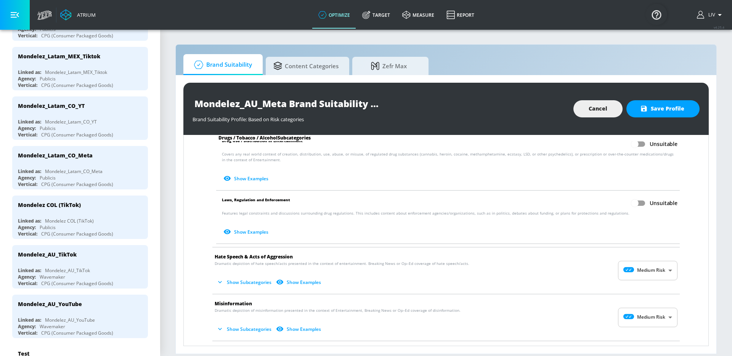
scroll to position [667, 0]
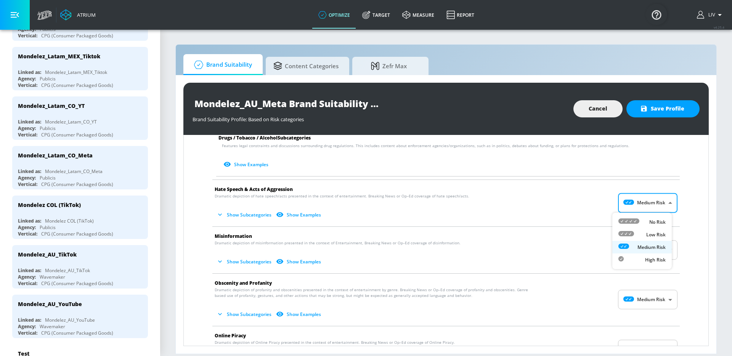
click at [648, 209] on body "Atrium optimize Target measure Report optimize Target measure Report v 4.25.4 L…" at bounding box center [366, 178] width 732 height 356
click at [653, 219] on p "No Risk" at bounding box center [657, 222] width 16 height 7
type input "MINIMAL"
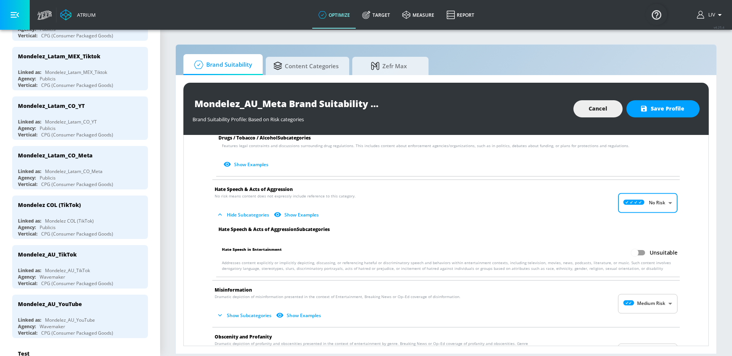
click at [682, 223] on div "Arms & Ammunition No risk means content does not expressly include reference to…" at bounding box center [445, 57] width 513 height 1132
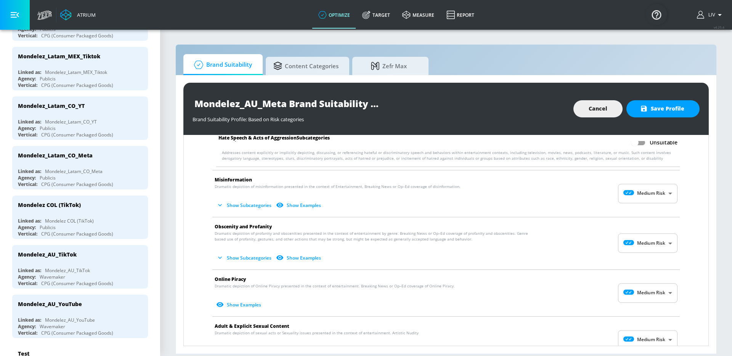
scroll to position [776, 0]
click at [657, 200] on body "Atrium optimize Target measure Report optimize Target measure Report v 4.25.4 L…" at bounding box center [366, 178] width 732 height 356
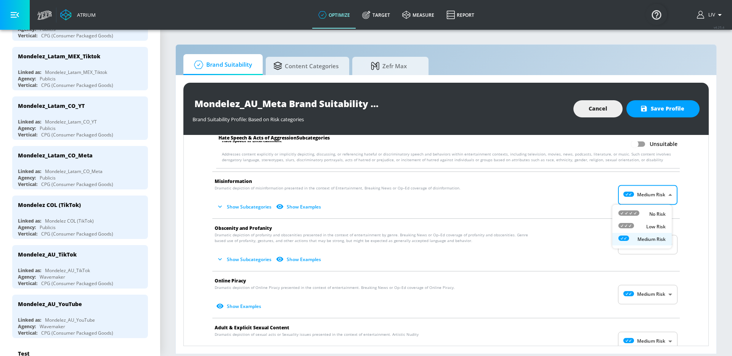
click at [667, 216] on li "No Risk" at bounding box center [641, 214] width 59 height 13
type input "MINIMAL"
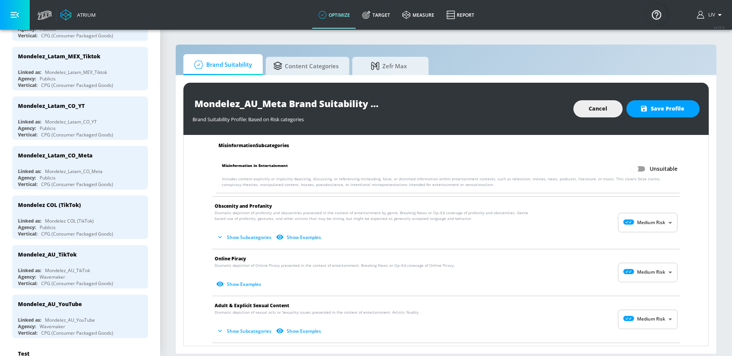
scroll to position [864, 0]
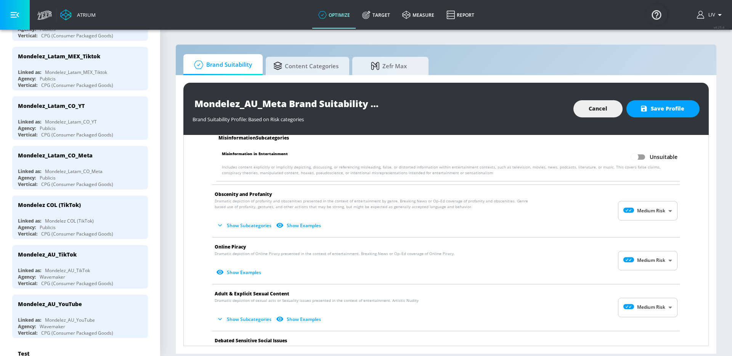
click at [641, 213] on body "Atrium optimize Target measure Report optimize Target measure Report v 4.25.4 L…" at bounding box center [366, 178] width 732 height 356
click at [649, 226] on div "No Risk" at bounding box center [641, 230] width 47 height 8
type input "MINIMAL"
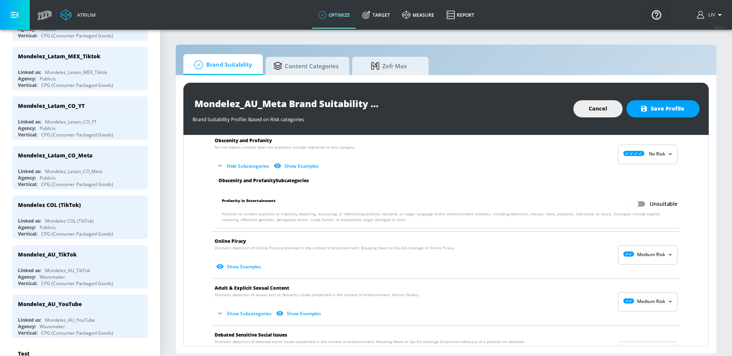
scroll to position [926, 0]
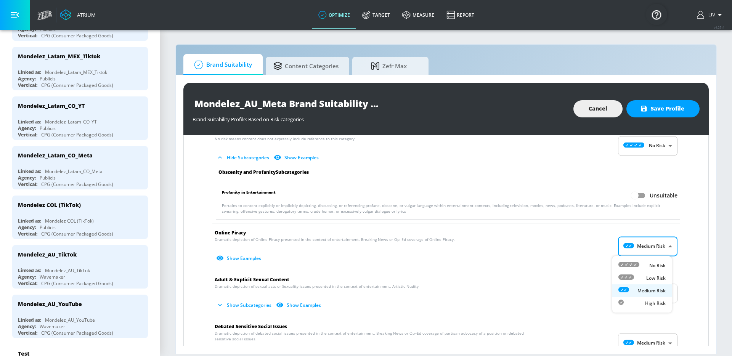
click at [665, 239] on body "Atrium optimize Target measure Report optimize Target measure Report v 4.25.4 L…" at bounding box center [366, 178] width 732 height 356
click at [657, 264] on p "No Risk" at bounding box center [657, 265] width 16 height 7
type input "MINIMAL"
click at [708, 238] on div "Risk Categories Measurements based on 4A’s and Zefr Content Policy Risk Toleran…" at bounding box center [445, 240] width 525 height 211
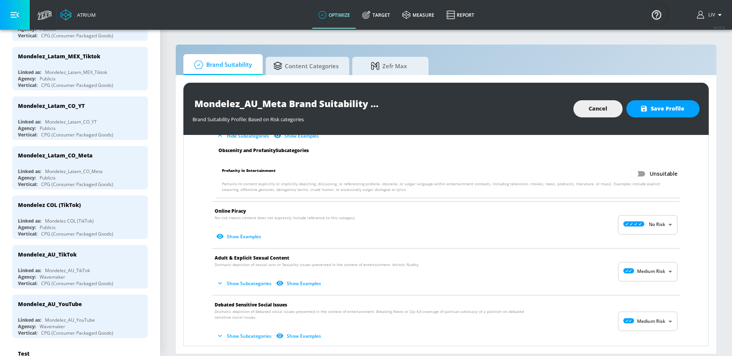
scroll to position [1000, 0]
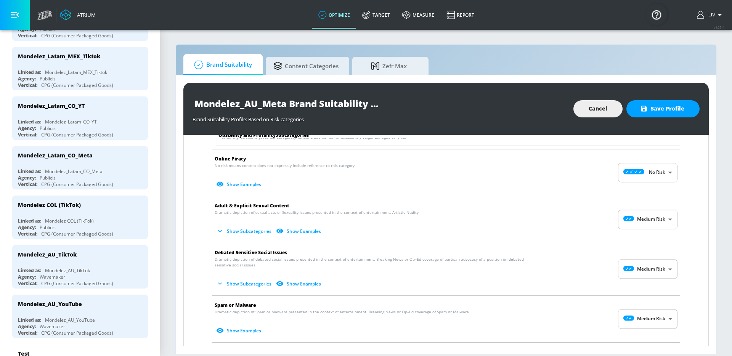
click at [646, 228] on body "Atrium optimize Target measure Report optimize Target measure Report v 4.25.4 L…" at bounding box center [366, 178] width 732 height 356
drag, startPoint x: 644, startPoint y: 238, endPoint x: 662, endPoint y: 234, distance: 18.5
click at [643, 238] on div "No Risk" at bounding box center [641, 238] width 47 height 8
type input "MINIMAL"
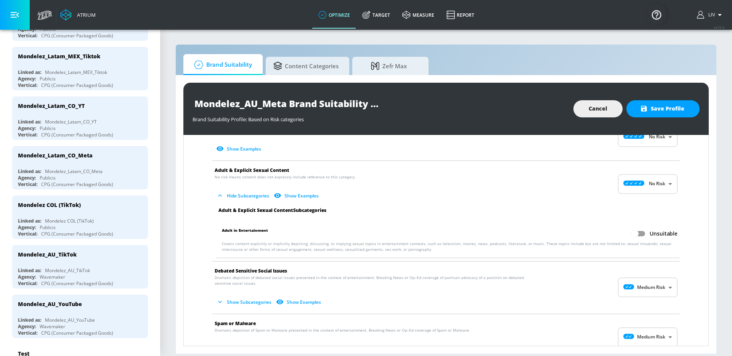
scroll to position [1068, 0]
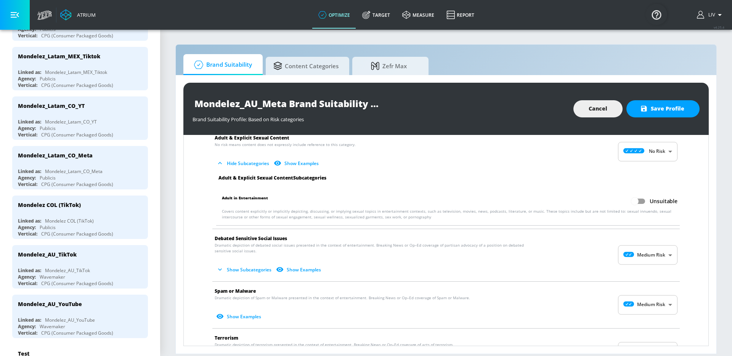
click at [650, 247] on body "Atrium optimize Target measure Report optimize Target measure Report v 4.25.4 L…" at bounding box center [366, 178] width 732 height 356
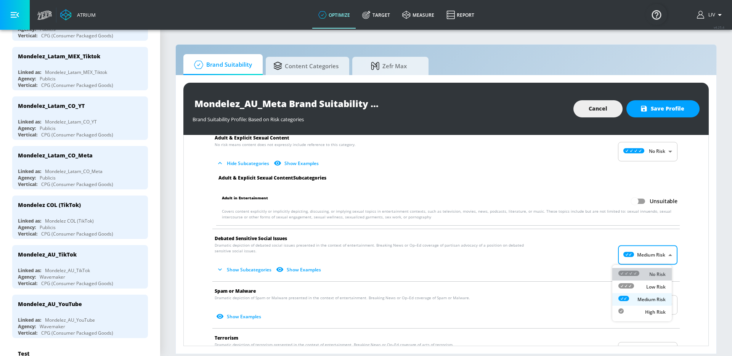
click at [648, 271] on div "No Risk" at bounding box center [641, 274] width 47 height 8
type input "MINIMAL"
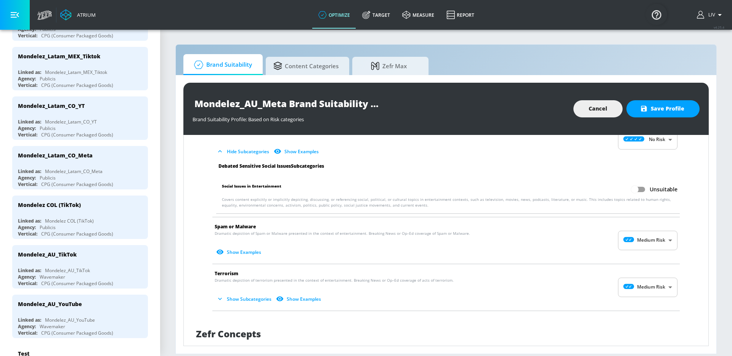
scroll to position [1227, 0]
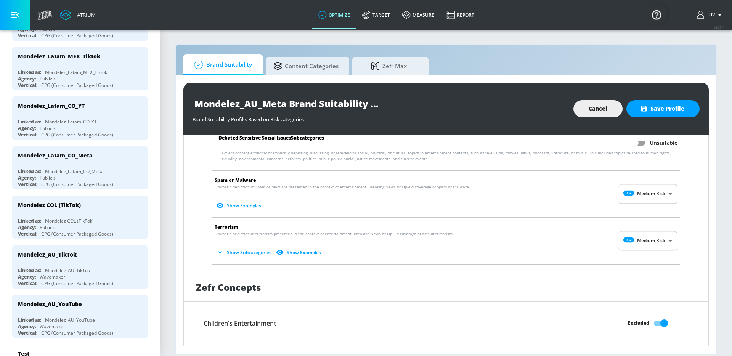
click at [653, 200] on body "Atrium optimize Target measure Report optimize Target measure Report v 4.25.4 L…" at bounding box center [366, 178] width 732 height 356
click at [651, 212] on p "No Risk" at bounding box center [657, 213] width 16 height 7
type input "MINIMAL"
click at [649, 241] on body "Atrium optimize Target measure Report optimize Target measure Report v 4.25.4 L…" at bounding box center [366, 178] width 732 height 356
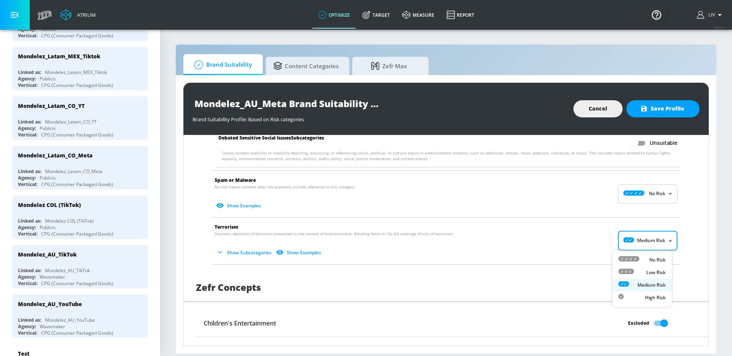
click at [653, 257] on p "No Risk" at bounding box center [657, 260] width 16 height 7
type input "MINIMAL"
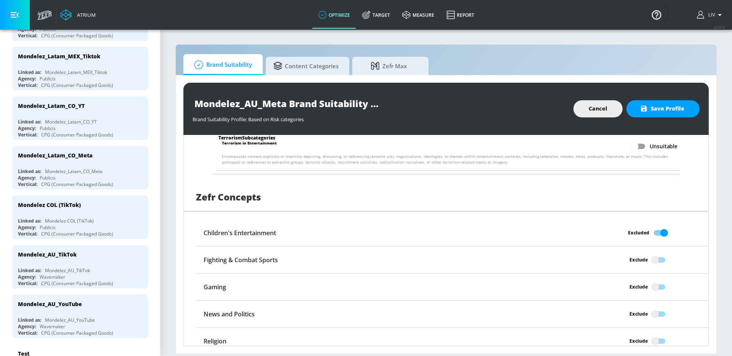
scroll to position [1406, 0]
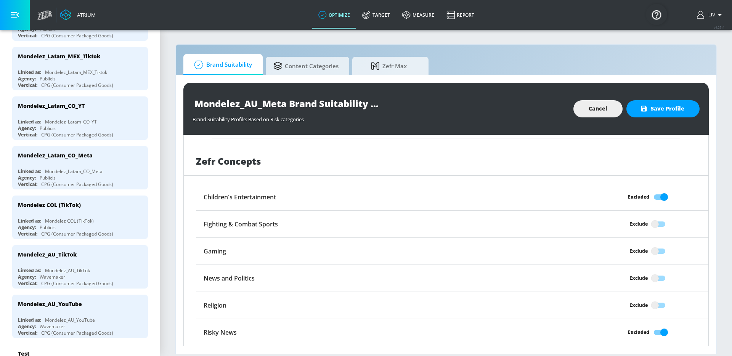
click at [653, 274] on input "Exclude" at bounding box center [654, 278] width 43 height 14
checkbox input "true"
click at [651, 115] on button "Save Profile" at bounding box center [662, 108] width 73 height 17
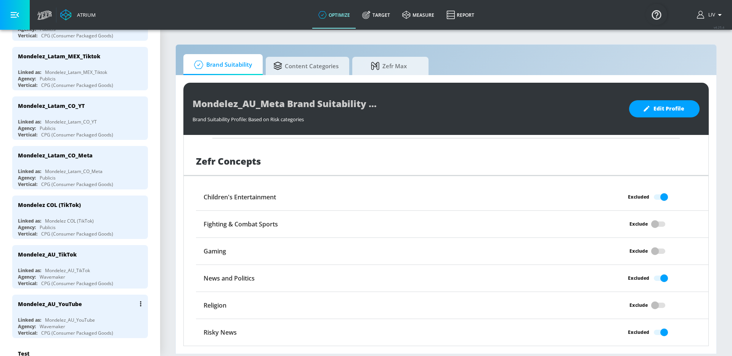
click at [113, 297] on div "Mondelez_AU_YouTube" at bounding box center [82, 304] width 128 height 18
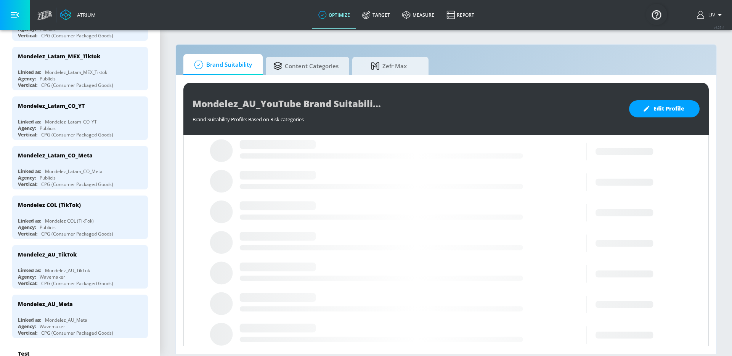
click at [678, 118] on div "Mondelez_AU_YouTube Brand Suitability Profile Brand Suitability Profile: Based …" at bounding box center [445, 109] width 525 height 52
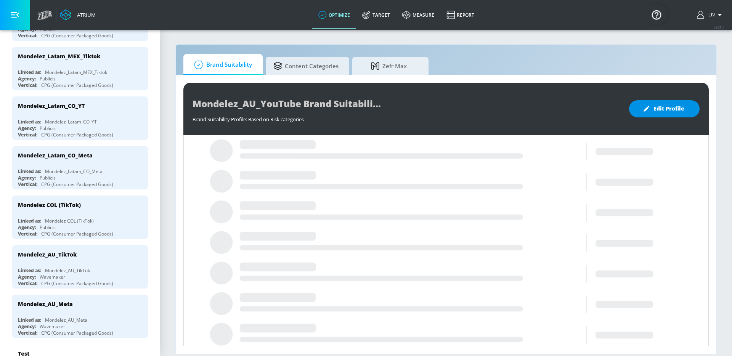
click at [684, 107] on span "Edit Profile" at bounding box center [664, 109] width 40 height 10
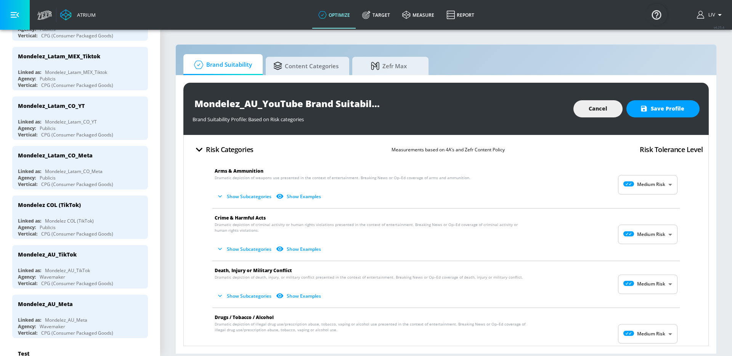
click at [656, 190] on body "Atrium optimize Target measure Report optimize Target measure Report v 4.25.4 L…" at bounding box center [366, 178] width 732 height 356
click at [655, 206] on p "No Risk" at bounding box center [657, 203] width 16 height 7
type input "MINIMAL"
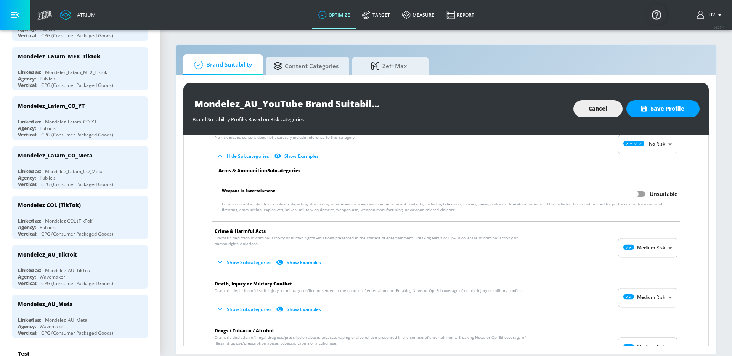
scroll to position [73, 0]
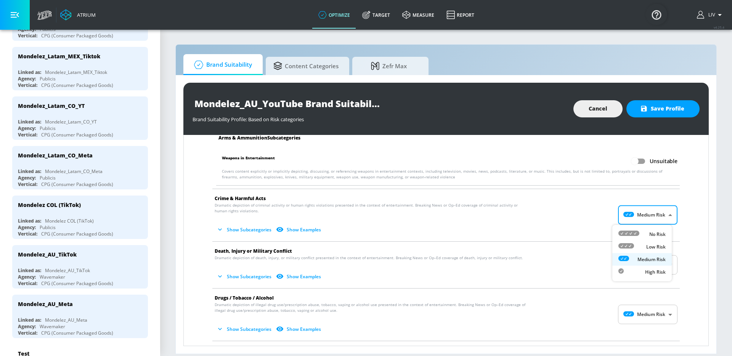
click at [654, 214] on body "Atrium optimize Target measure Report optimize Target measure Report v 4.25.4 L…" at bounding box center [366, 178] width 732 height 356
click at [654, 229] on li "No Risk" at bounding box center [641, 234] width 59 height 13
type input "MINIMAL"
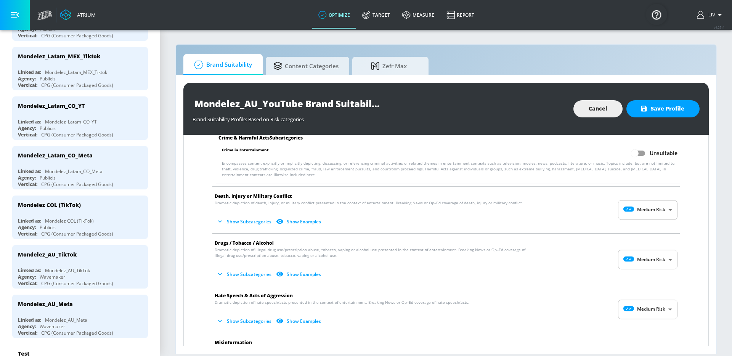
scroll to position [210, 0]
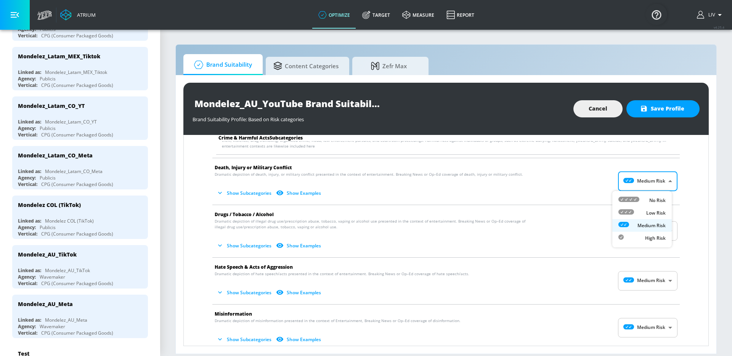
click at [657, 186] on body "Atrium optimize Target measure Report optimize Target measure Report v 4.25.4 L…" at bounding box center [366, 178] width 732 height 356
click at [664, 201] on p "No Risk" at bounding box center [657, 200] width 16 height 7
type input "MINIMAL"
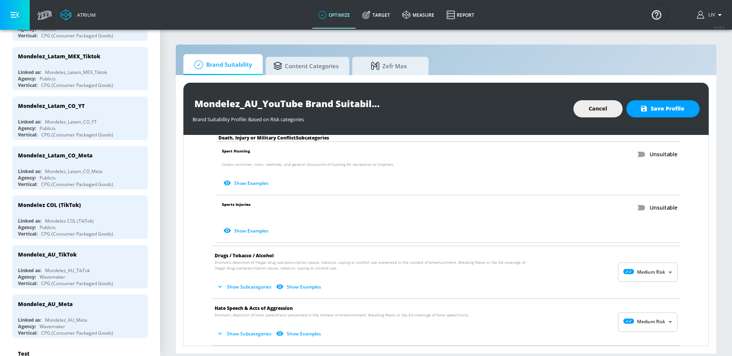
scroll to position [407, 0]
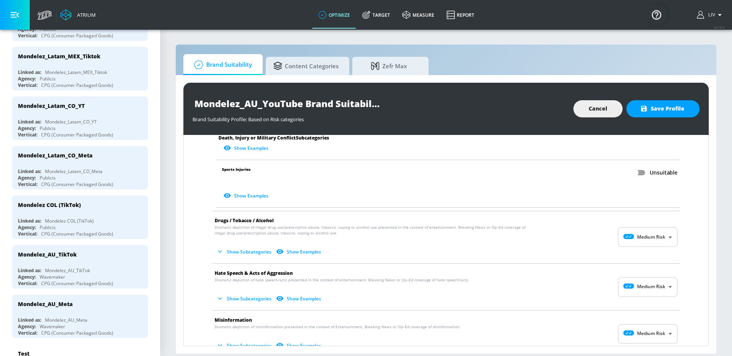
click at [664, 231] on body "Atrium optimize Target measure Report optimize Target measure Report v 4.25.4 L…" at bounding box center [366, 178] width 732 height 356
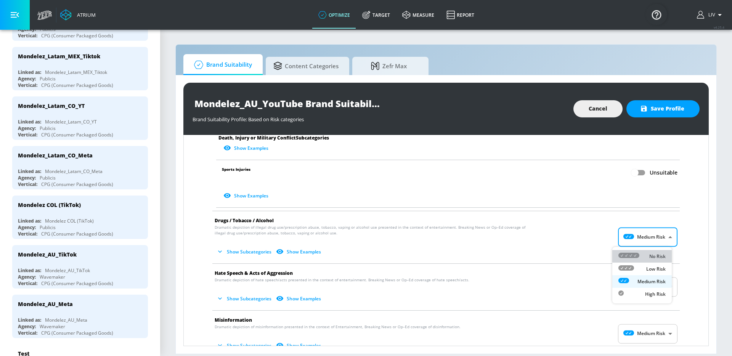
click at [661, 252] on li "No Risk" at bounding box center [641, 256] width 59 height 13
type input "MINIMAL"
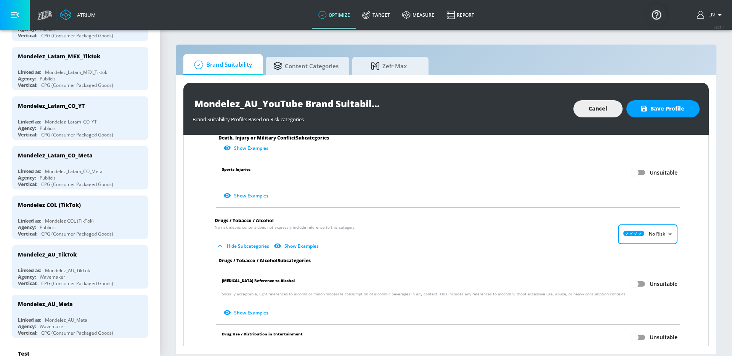
click at [684, 246] on div "Arms & Ammunition No risk means content does not expressly include reference to…" at bounding box center [445, 291] width 513 height 1078
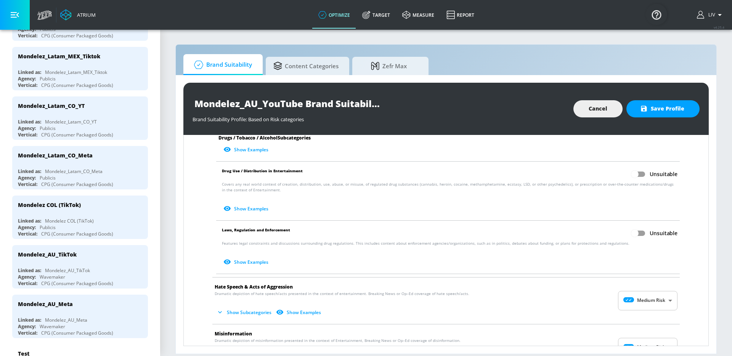
scroll to position [652, 0]
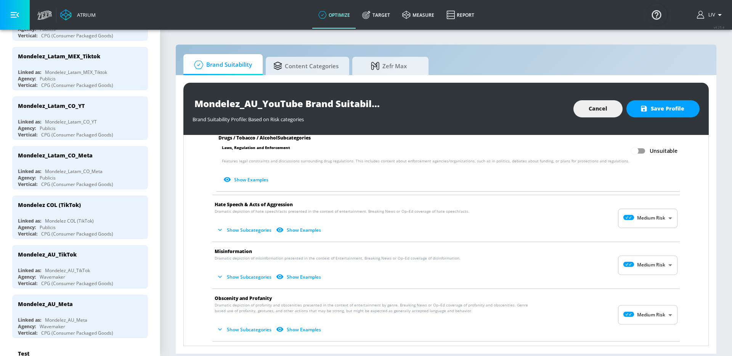
click at [657, 231] on span "Show Subcategories Show Examples" at bounding box center [440, 230] width 451 height 13
click at [657, 224] on body "Atrium optimize Target measure Report optimize Target measure Report v 4.25.4 L…" at bounding box center [366, 178] width 732 height 356
click at [654, 236] on p "No Risk" at bounding box center [657, 237] width 16 height 7
type input "MINIMAL"
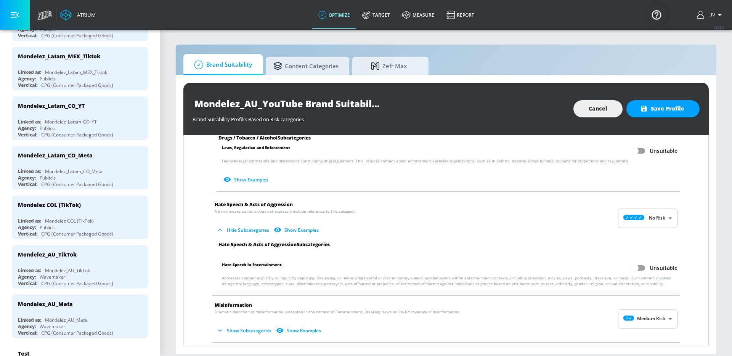
click at [679, 239] on div "Arms & Ammunition No risk means content does not expressly include reference to…" at bounding box center [445, 72] width 513 height 1132
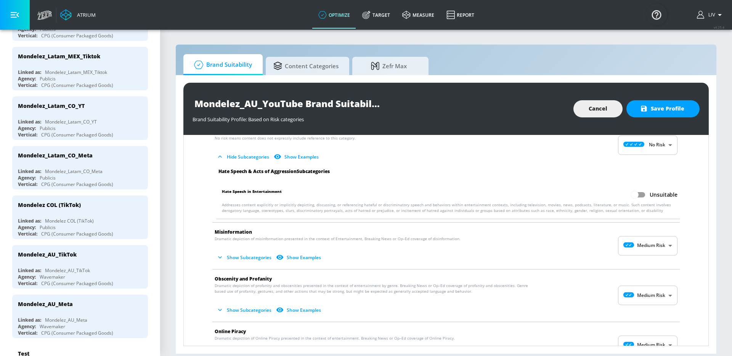
scroll to position [760, 0]
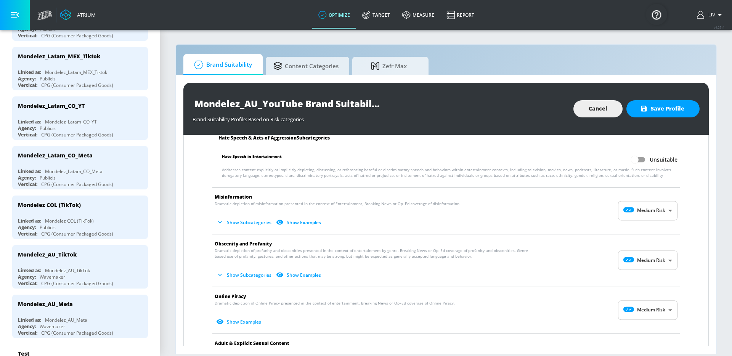
click at [656, 205] on body "Atrium optimize Target measure Report optimize Target measure Report v 4.25.4 L…" at bounding box center [366, 178] width 732 height 356
click at [661, 224] on li "No Risk" at bounding box center [641, 229] width 59 height 13
type input "MINIMAL"
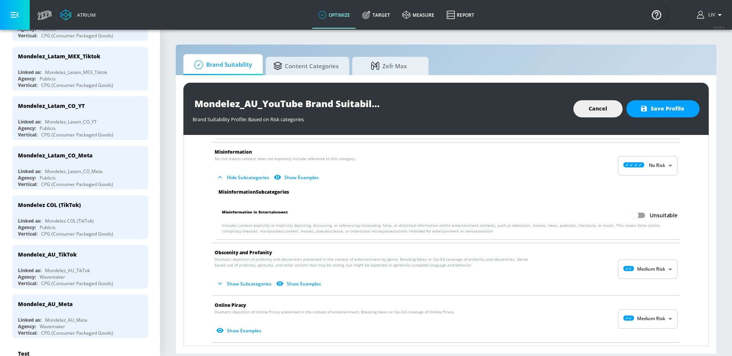
scroll to position [855, 0]
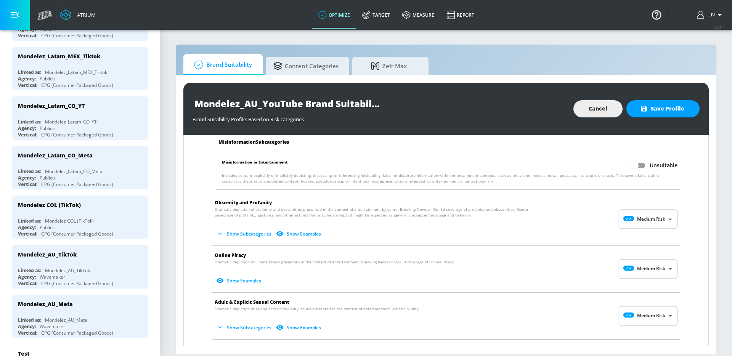
click at [667, 223] on body "Atrium optimize Target measure Report optimize Target measure Report v 4.25.4 L…" at bounding box center [366, 178] width 732 height 356
click at [665, 233] on li "No Risk" at bounding box center [641, 238] width 59 height 13
type input "MINIMAL"
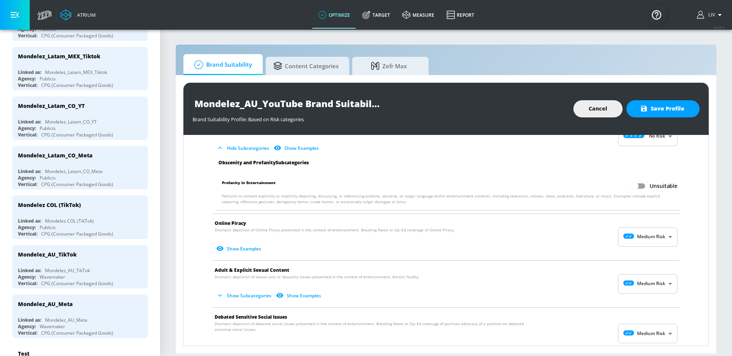
scroll to position [942, 0]
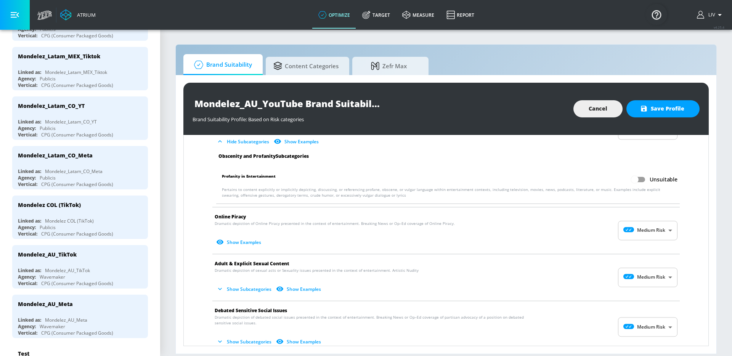
click at [645, 225] on body "Atrium optimize Target measure Report optimize Target measure Report v 4.25.4 L…" at bounding box center [366, 178] width 732 height 356
click at [653, 243] on ul "No Risk Low Risk Medium Risk High Risk" at bounding box center [641, 268] width 59 height 56
click at [656, 244] on li "No Risk" at bounding box center [641, 249] width 59 height 13
type input "MINIMAL"
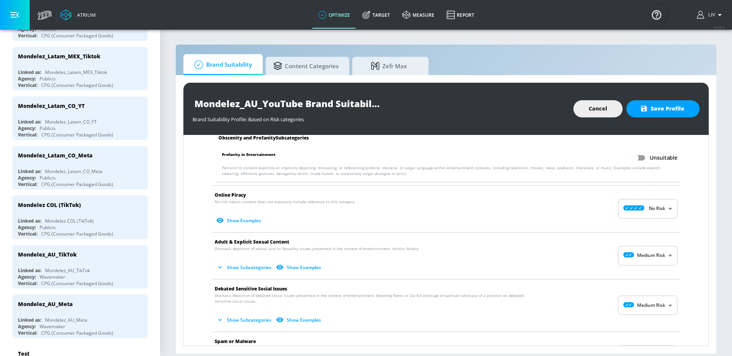
scroll to position [1004, 0]
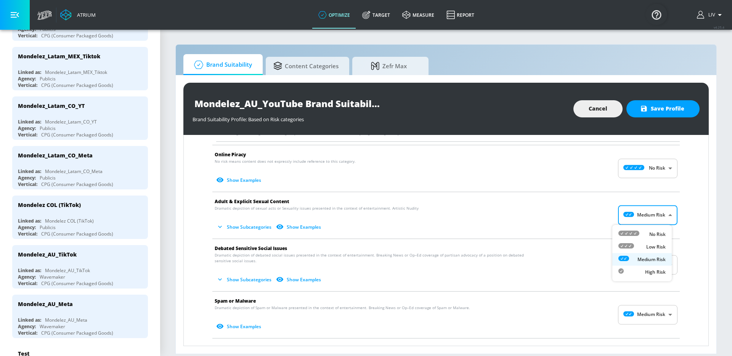
click at [652, 215] on body "Atrium optimize Target measure Report optimize Target measure Report v 4.25.4 L…" at bounding box center [366, 178] width 732 height 356
click at [656, 229] on li "No Risk" at bounding box center [641, 234] width 59 height 13
type input "MINIMAL"
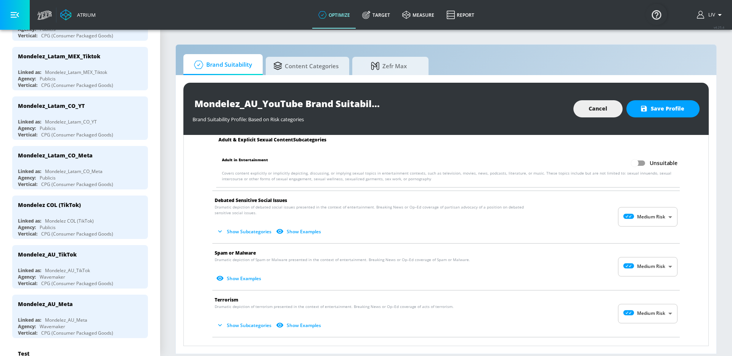
scroll to position [1072, 0]
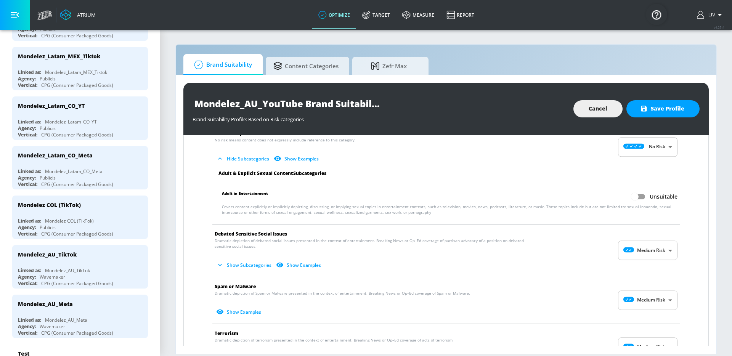
click at [655, 250] on body "Atrium optimize Target measure Report optimize Target measure Report v 4.25.4 L…" at bounding box center [366, 178] width 732 height 356
click at [651, 268] on p "No Risk" at bounding box center [657, 269] width 16 height 7
type input "MINIMAL"
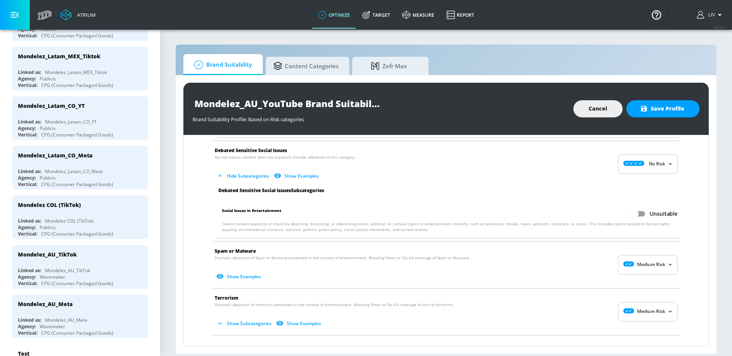
scroll to position [1198, 0]
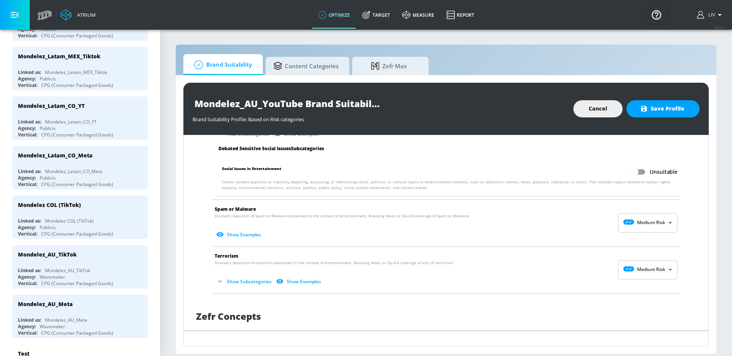
click at [653, 227] on body "Atrium optimize Target measure Report optimize Target measure Report v 4.25.4 L…" at bounding box center [366, 178] width 732 height 356
click at [649, 245] on div "No Risk" at bounding box center [641, 242] width 47 height 8
type input "MINIMAL"
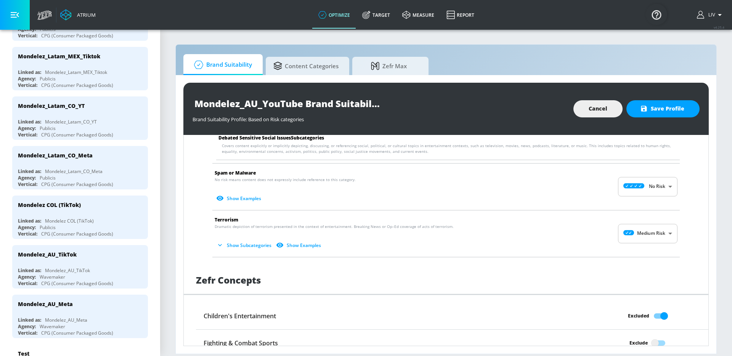
scroll to position [1271, 0]
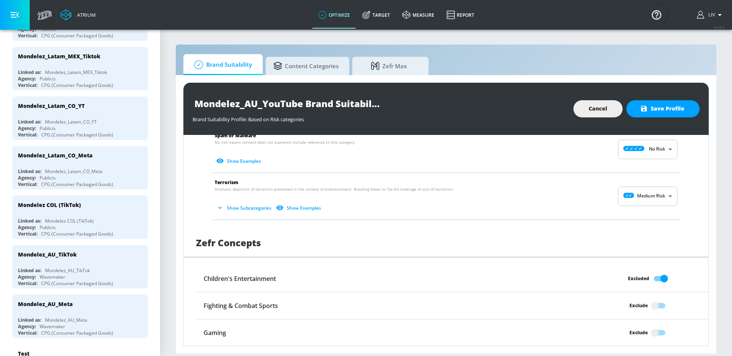
click at [640, 205] on body "Atrium optimize Target measure Report optimize Target measure Report v 4.25.4 L…" at bounding box center [366, 178] width 732 height 356
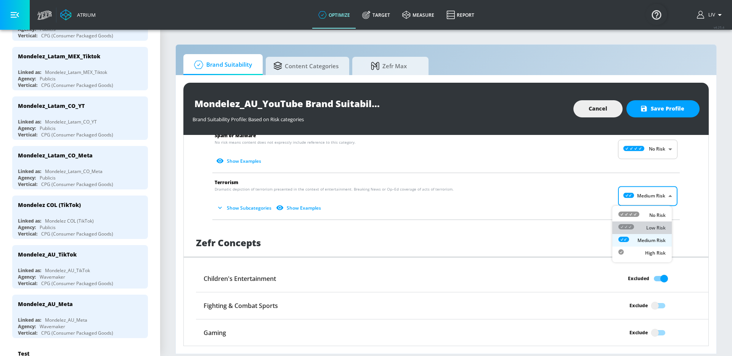
click at [646, 221] on li "Low Risk" at bounding box center [641, 227] width 59 height 13
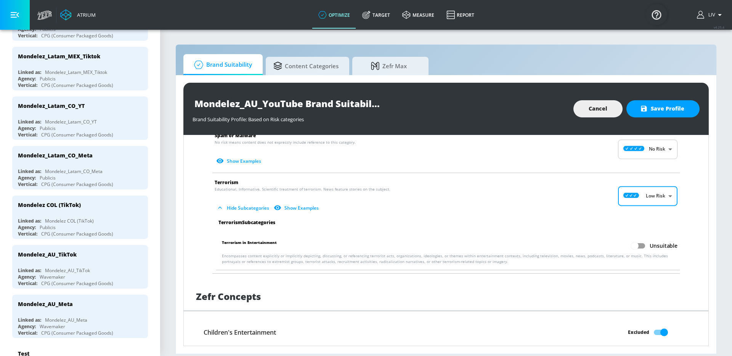
click at [649, 202] on body "Atrium optimize Target measure Report optimize Target measure Report v 4.25.4 L…" at bounding box center [366, 178] width 732 height 356
click at [649, 217] on p "No Risk" at bounding box center [657, 215] width 16 height 7
type input "MINIMAL"
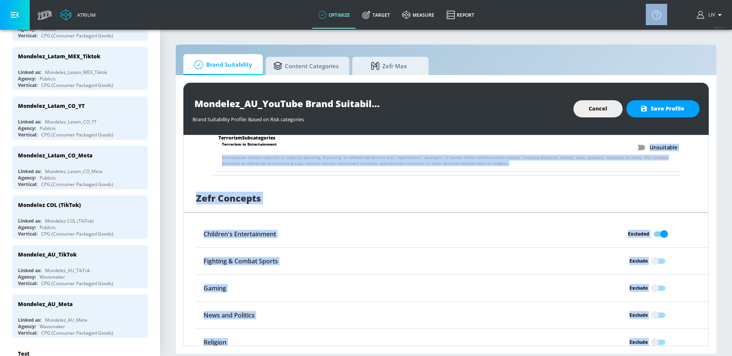
click at [684, 249] on div "Fighting & Combat Sports Exclude" at bounding box center [452, 261] width 512 height 27
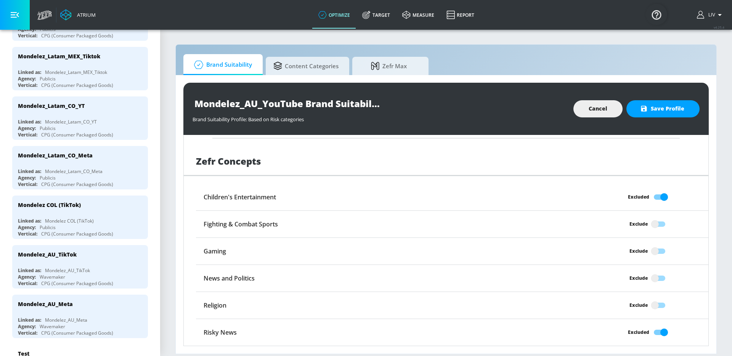
scroll to position [1405, 0]
click at [655, 278] on input "Exclude" at bounding box center [654, 280] width 43 height 14
checkbox input "true"
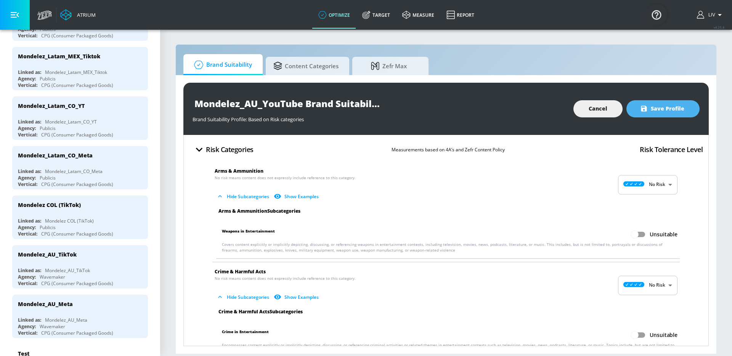
click at [656, 106] on span "Save Profile" at bounding box center [662, 109] width 43 height 10
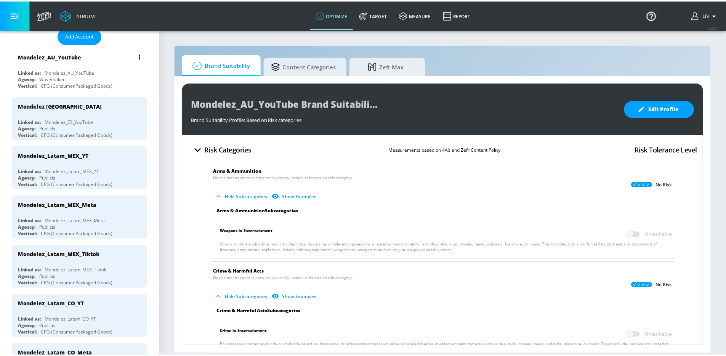
scroll to position [95, 0]
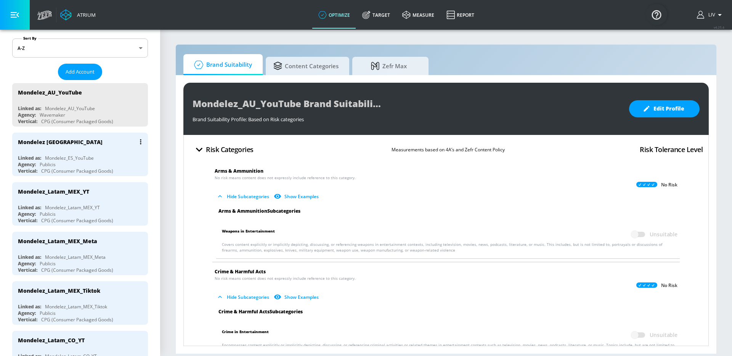
click at [81, 148] on div "Mondelez [GEOGRAPHIC_DATA]" at bounding box center [82, 142] width 128 height 18
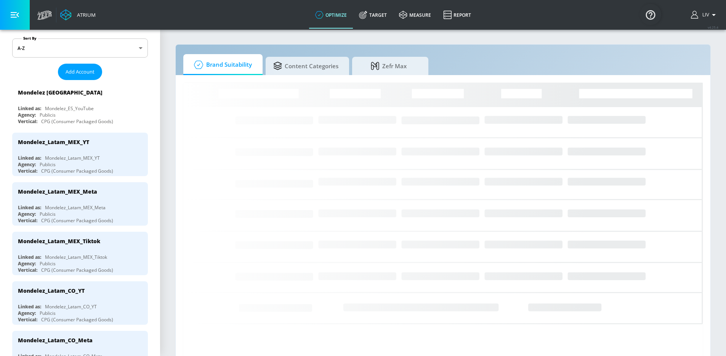
click at [595, 92] on icon "Loading..." at bounding box center [443, 226] width 520 height 286
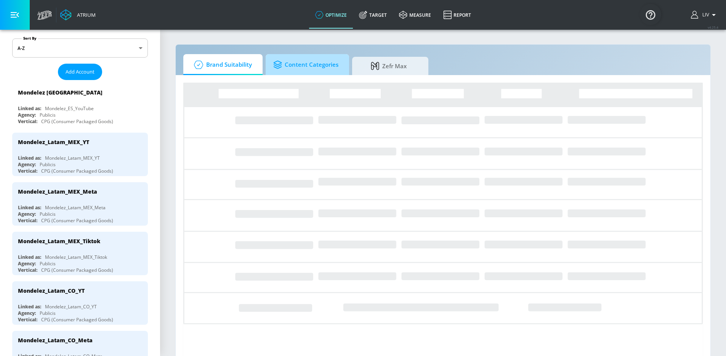
click at [325, 56] on span "Content Categories" at bounding box center [305, 65] width 65 height 18
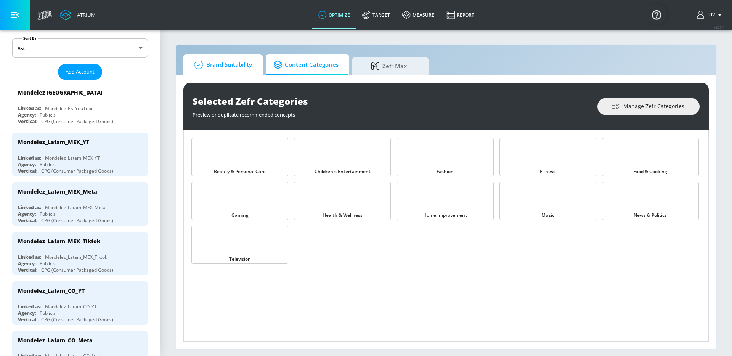
click at [244, 65] on span "Brand Suitability" at bounding box center [221, 65] width 61 height 18
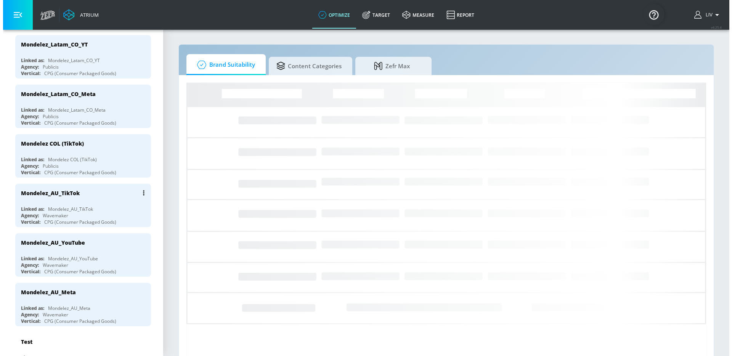
scroll to position [342, 0]
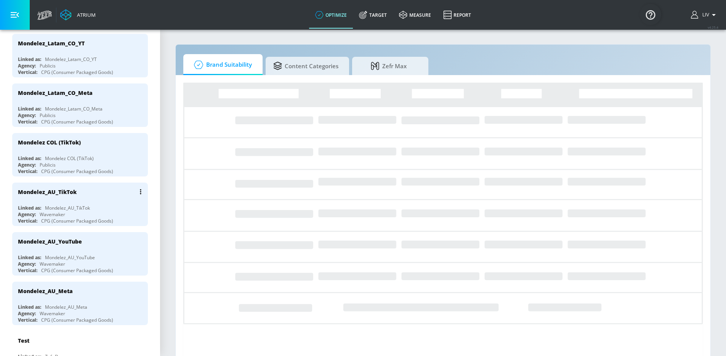
click at [85, 188] on div "Mondelez_AU_TikTok" at bounding box center [82, 192] width 128 height 18
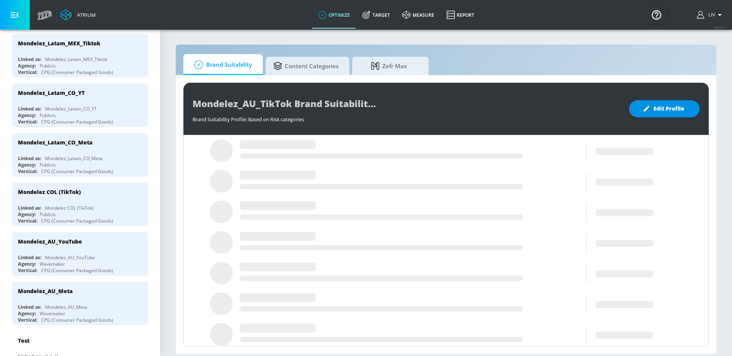
click at [659, 107] on span "Edit Profile" at bounding box center [664, 109] width 40 height 10
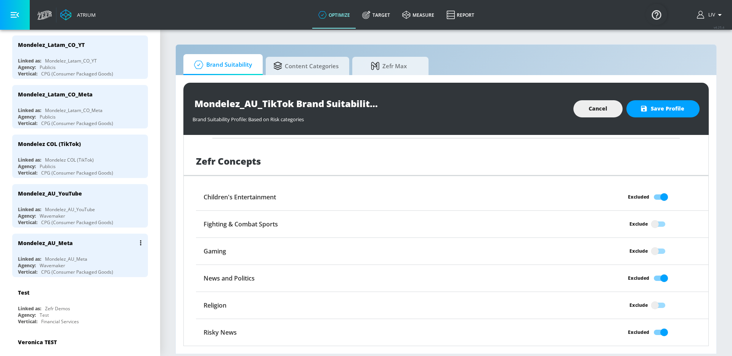
scroll to position [392, 0]
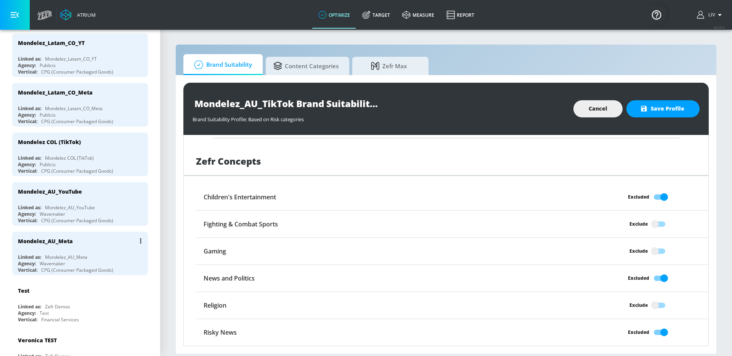
click at [90, 249] on div "Mondelez_AU_Meta" at bounding box center [82, 241] width 128 height 18
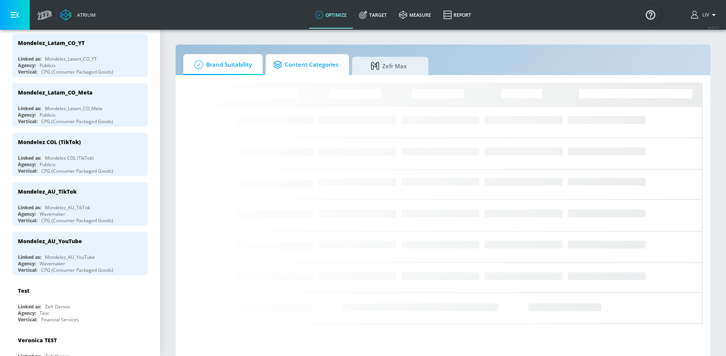
click at [315, 70] on span "Content Categories" at bounding box center [305, 65] width 65 height 18
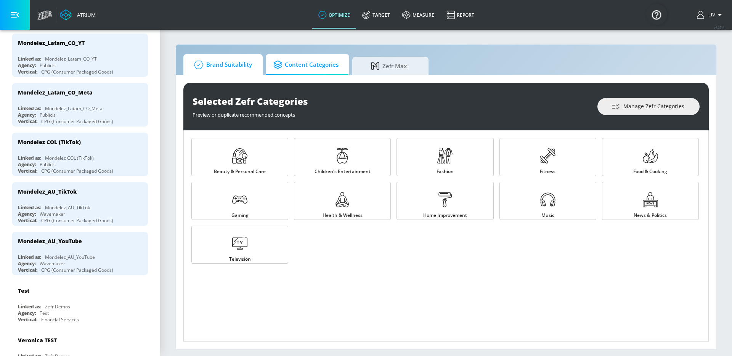
click at [244, 61] on span "Brand Suitability" at bounding box center [221, 65] width 61 height 18
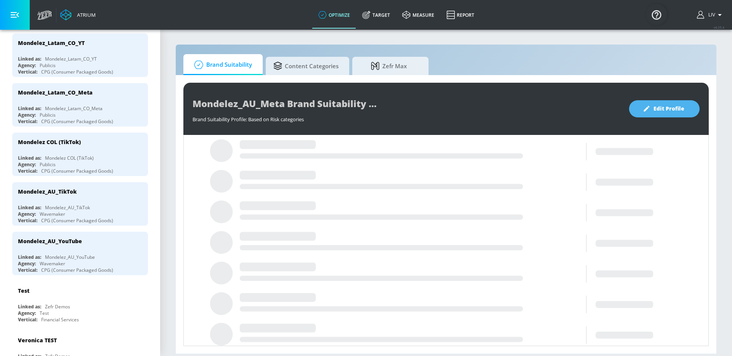
click at [656, 108] on span "Edit Profile" at bounding box center [664, 109] width 40 height 10
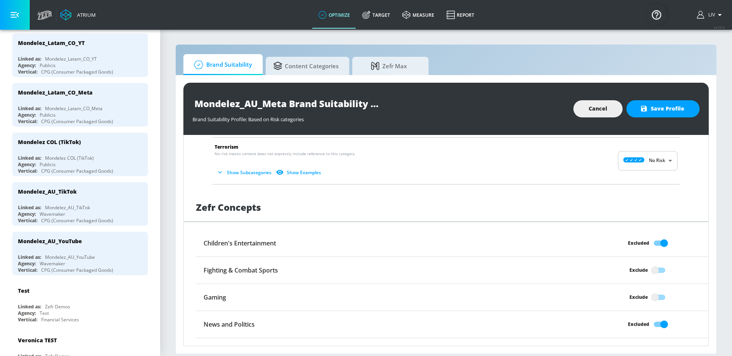
scroll to position [586, 0]
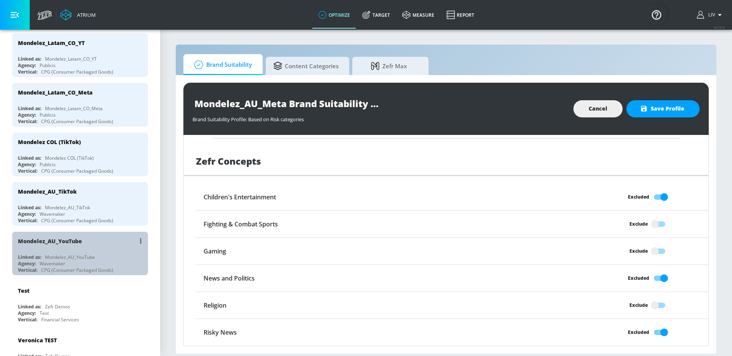
click at [105, 239] on div "Mondelez_AU_YouTube" at bounding box center [82, 241] width 128 height 18
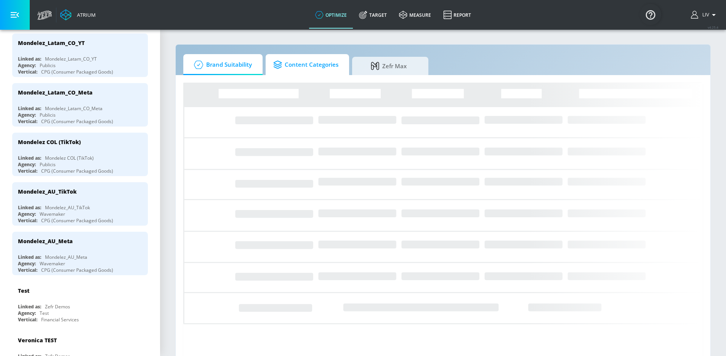
click at [309, 61] on span "Content Categories" at bounding box center [305, 65] width 65 height 18
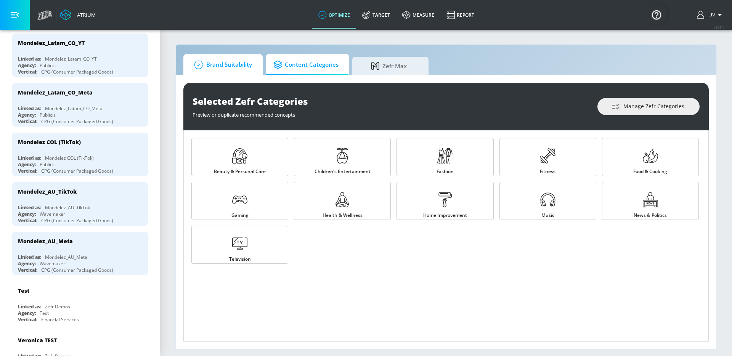
click at [243, 64] on span "Brand Suitability" at bounding box center [221, 65] width 61 height 18
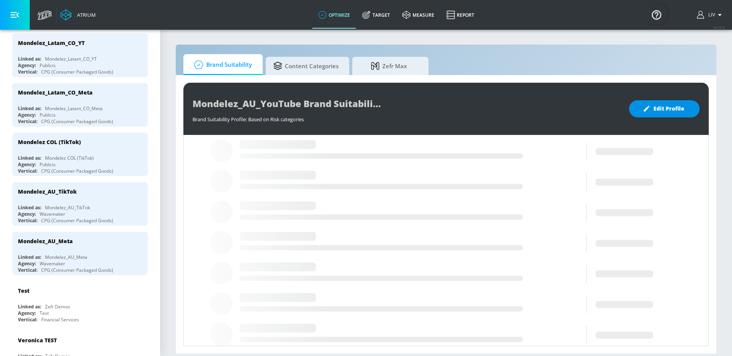
click at [660, 107] on span "Edit Profile" at bounding box center [664, 109] width 40 height 10
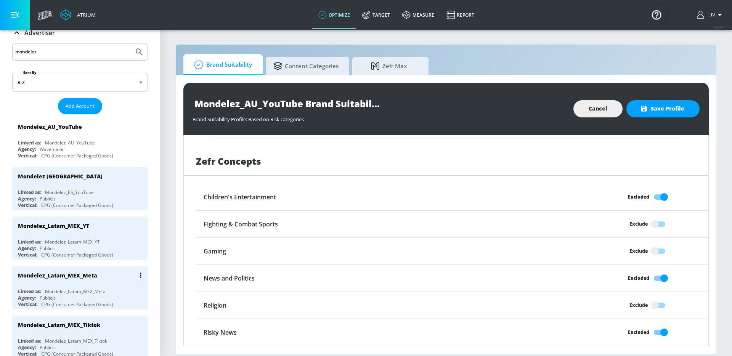
scroll to position [14, 0]
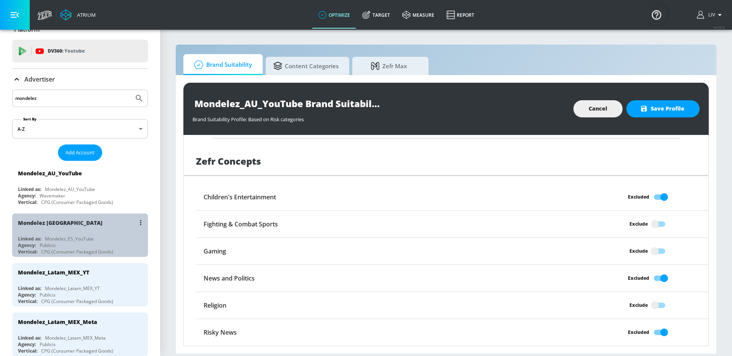
click at [83, 223] on div "Mondelez [GEOGRAPHIC_DATA]" at bounding box center [82, 222] width 128 height 18
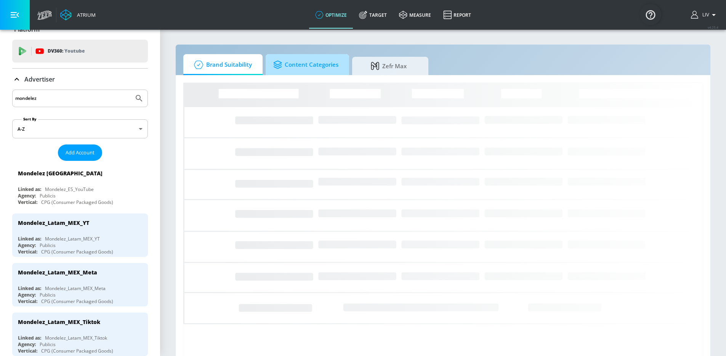
click at [319, 71] on span "Content Categories" at bounding box center [305, 65] width 65 height 18
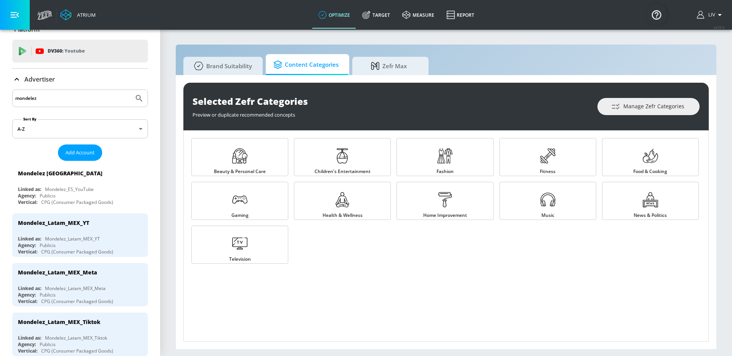
click at [221, 76] on div "Selected Zefr Categories Preview or duplicate recommended concepts Manage Zefr …" at bounding box center [446, 212] width 540 height 274
click at [221, 74] on link "Brand Suitability" at bounding box center [222, 64] width 79 height 21
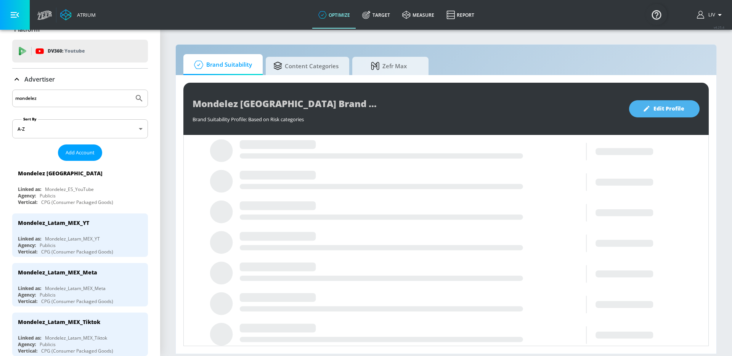
click at [688, 106] on button "Edit Profile" at bounding box center [664, 108] width 71 height 17
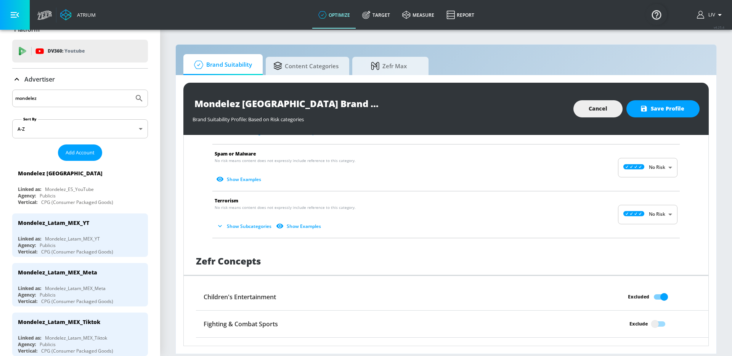
scroll to position [586, 0]
